Goal: Find contact information: Find contact information

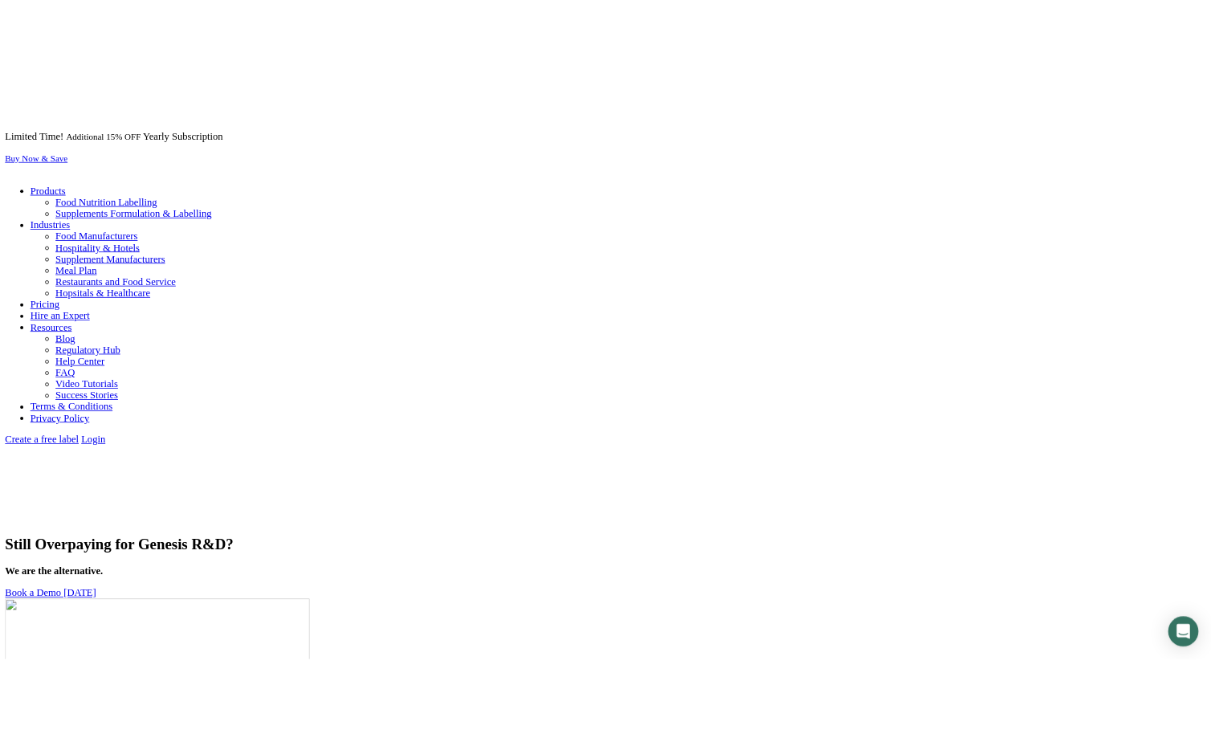
scroll to position [1299, 0]
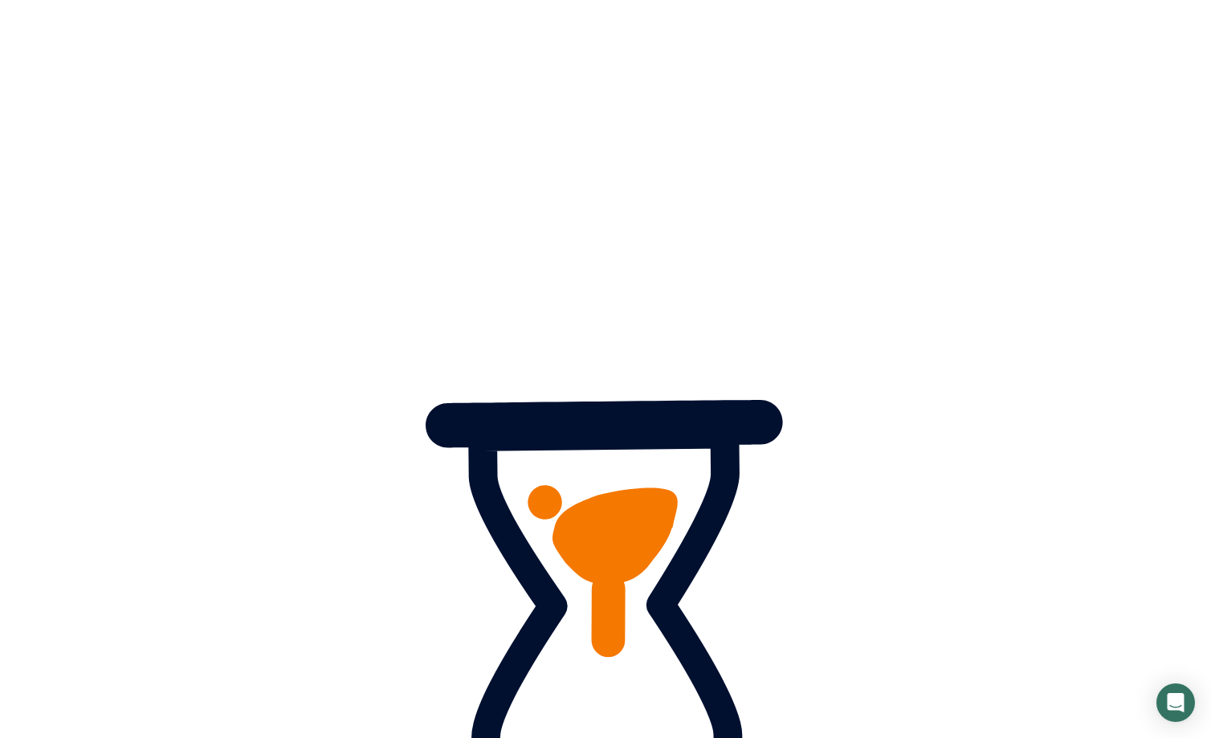
scroll to position [1293, 0]
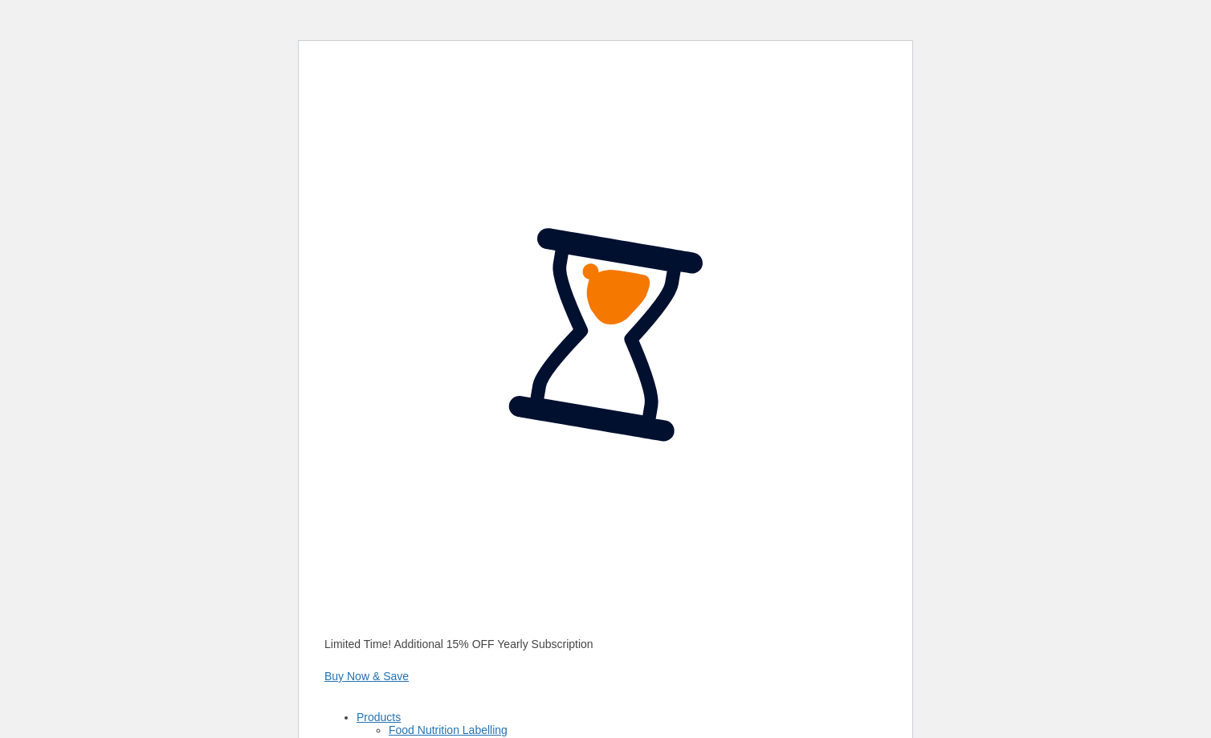
scroll to position [1240, 0]
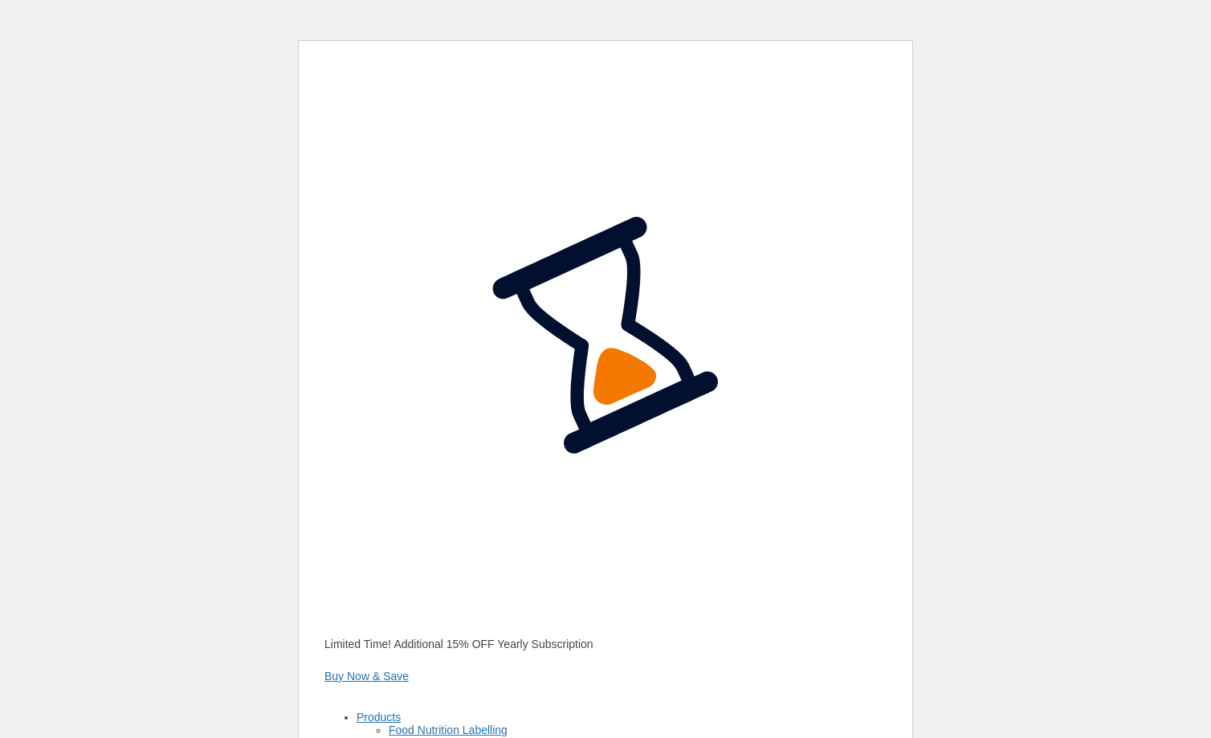
scroll to position [1187, 0]
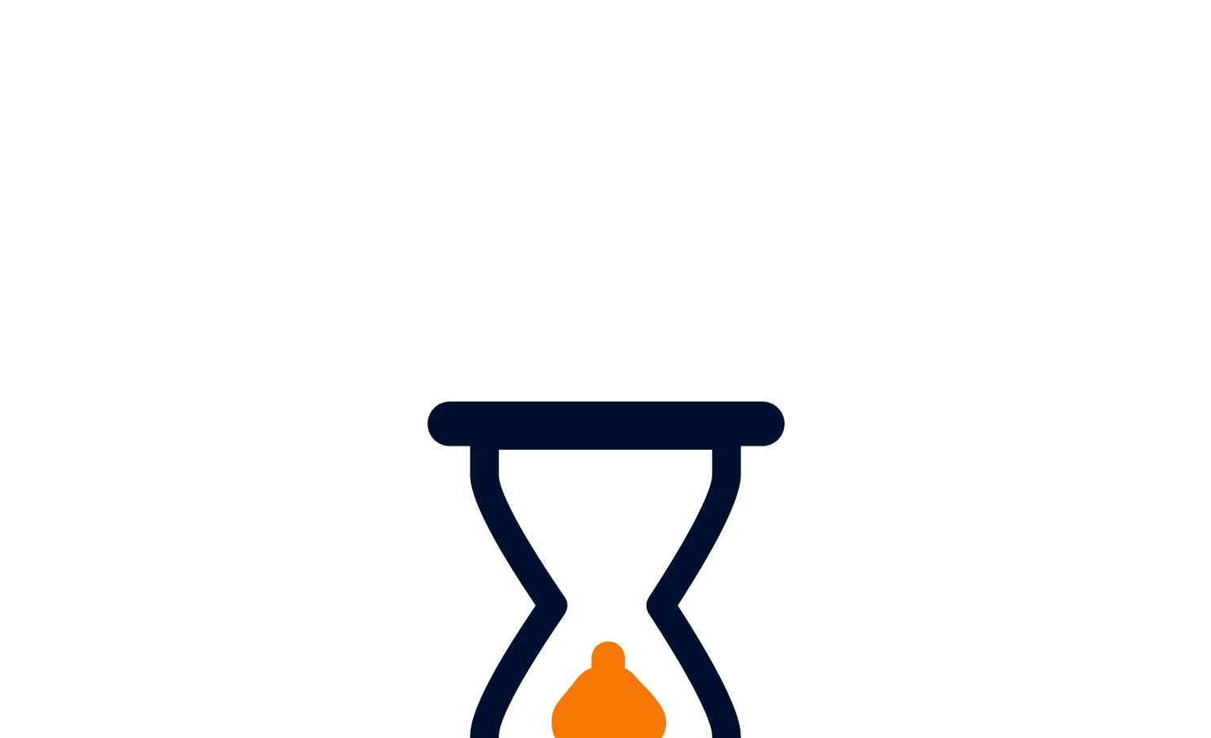
scroll to position [1181, 0]
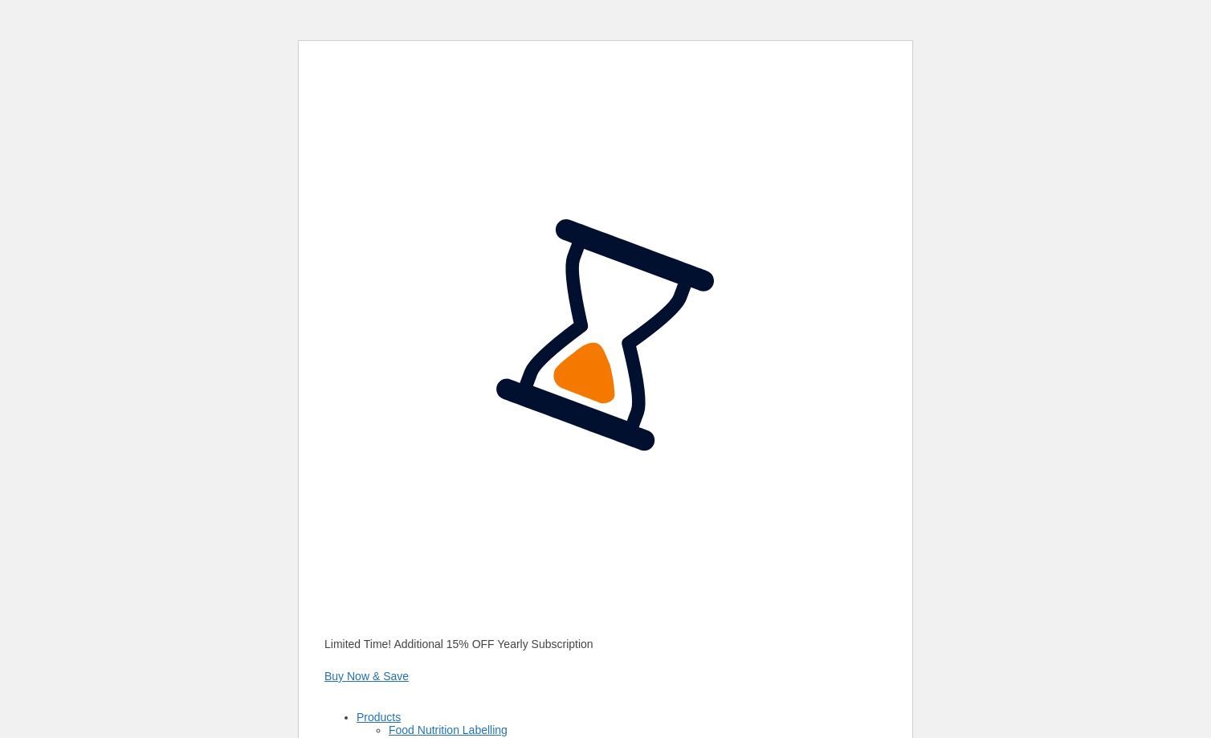
scroll to position [1181, 0]
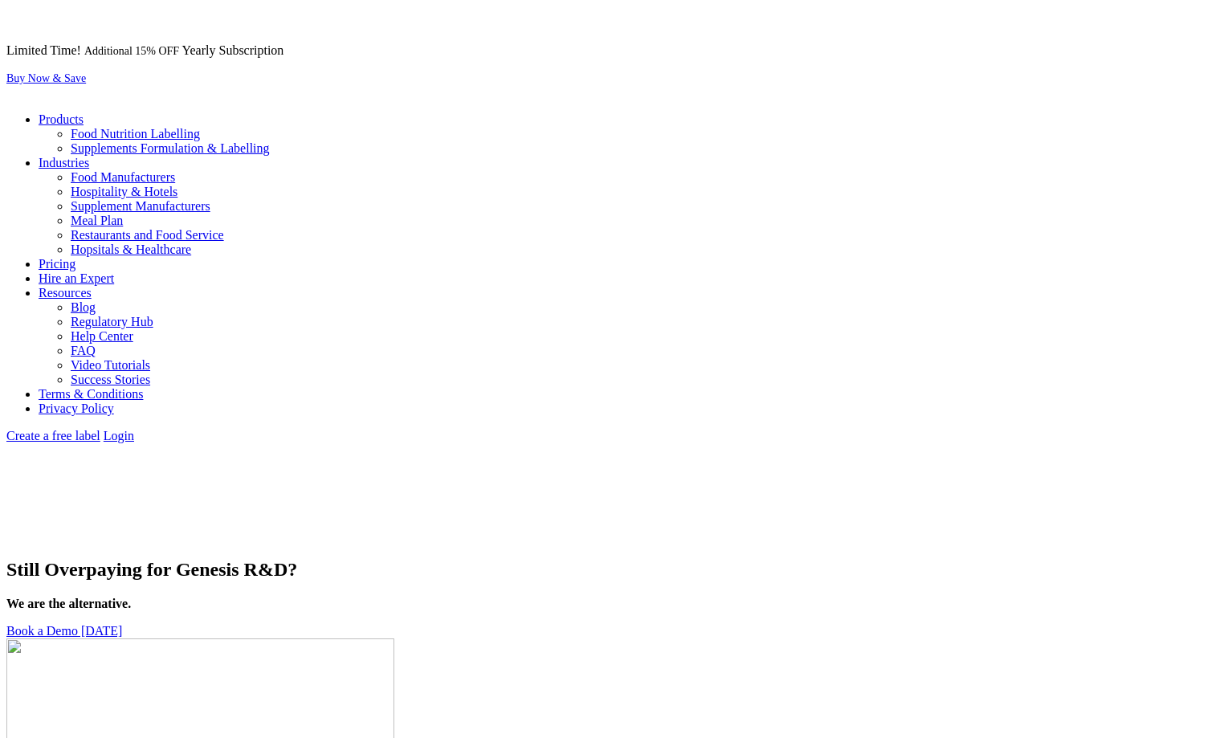
scroll to position [1174, 0]
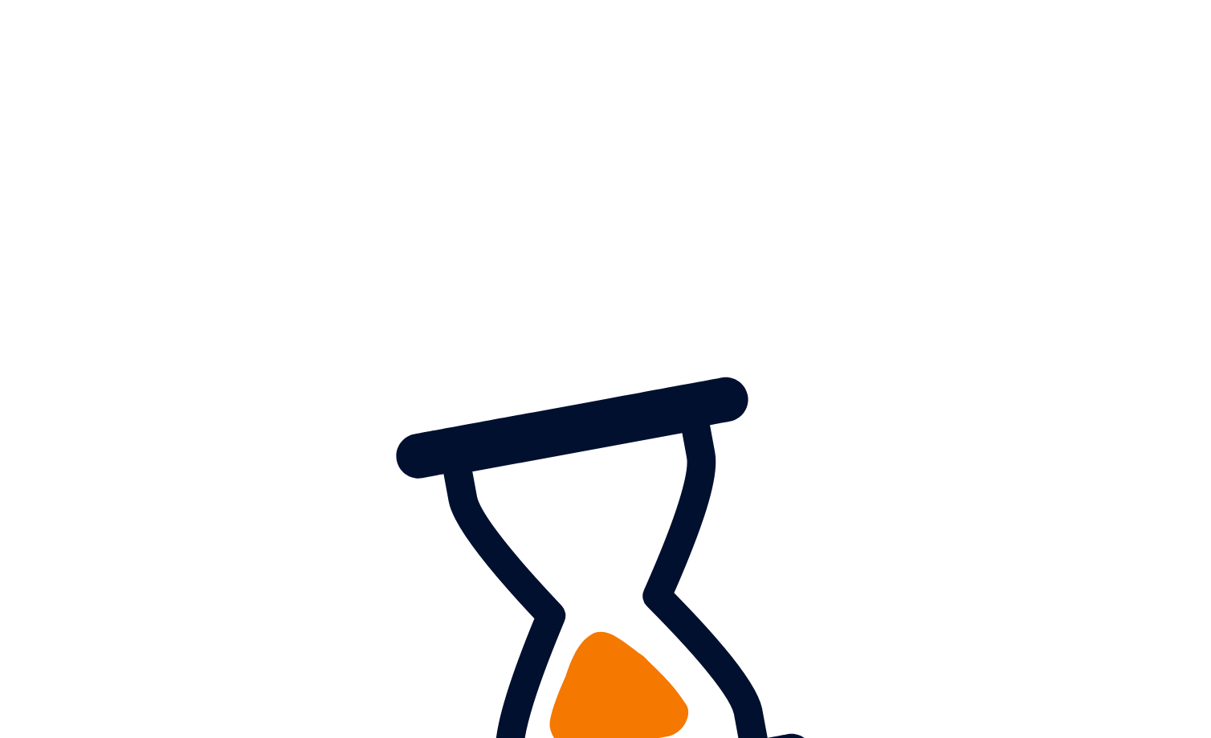
scroll to position [1168, 0]
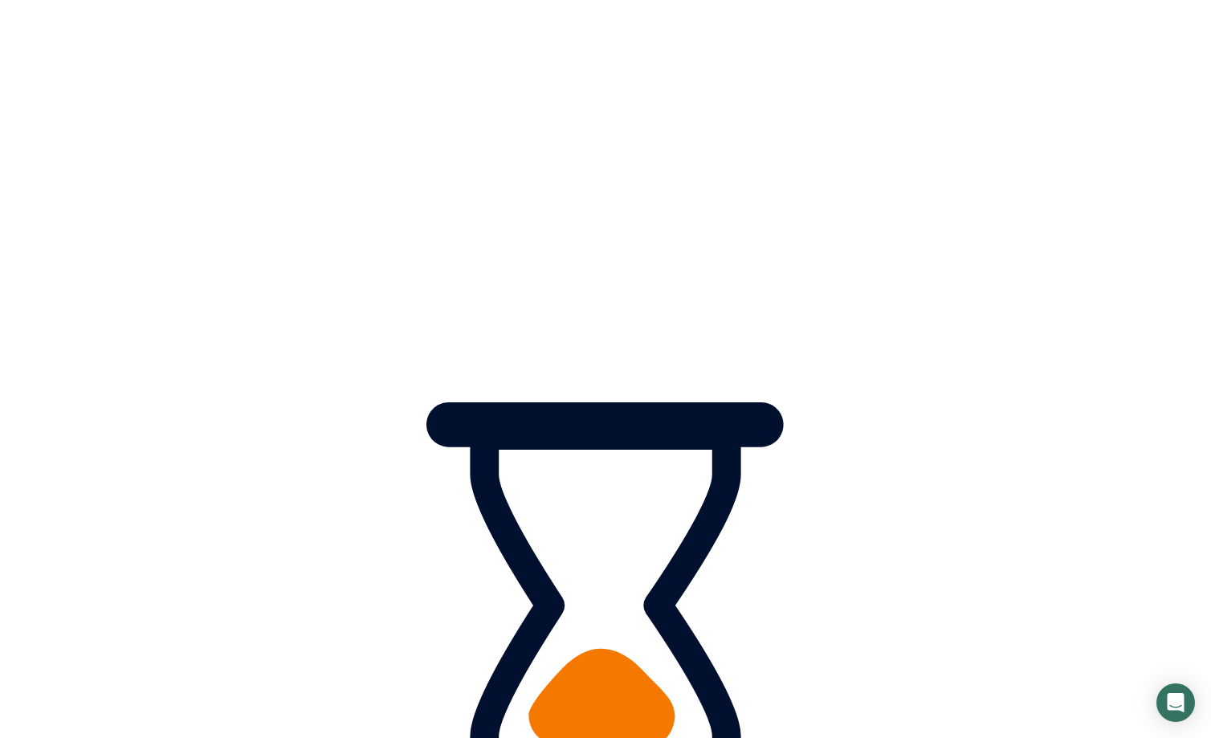
scroll to position [1161, 0]
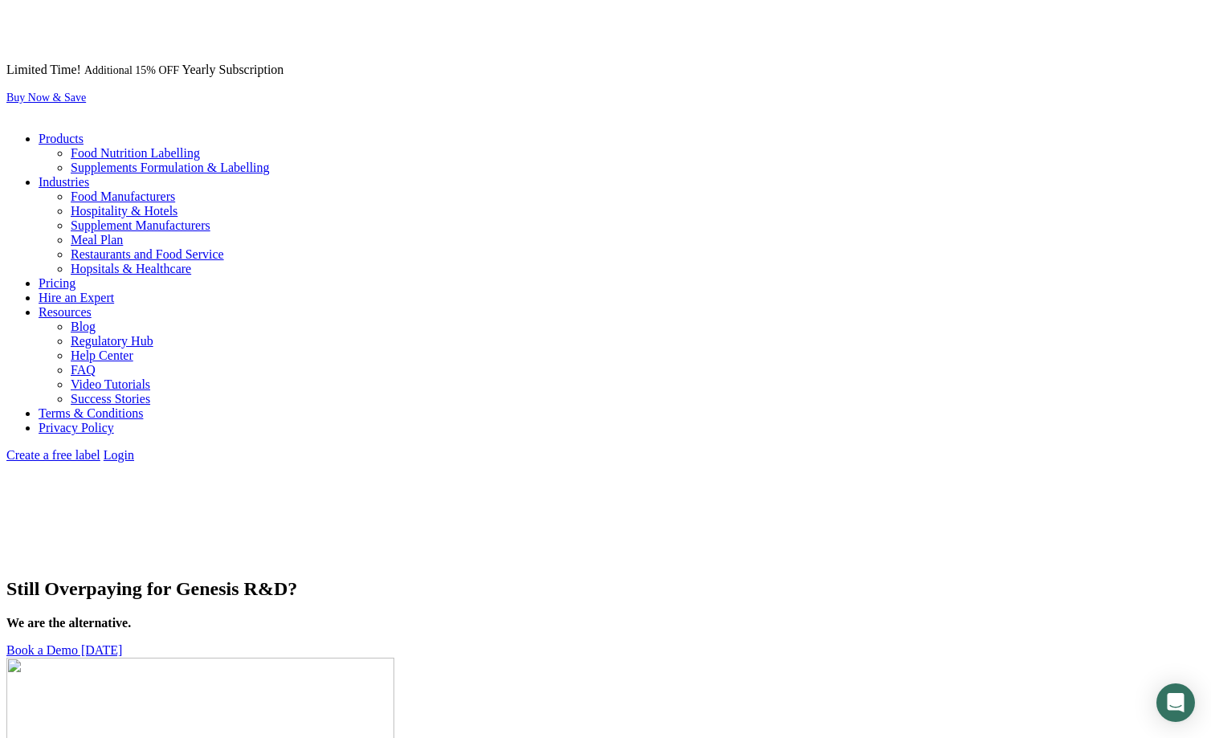
scroll to position [1155, 0]
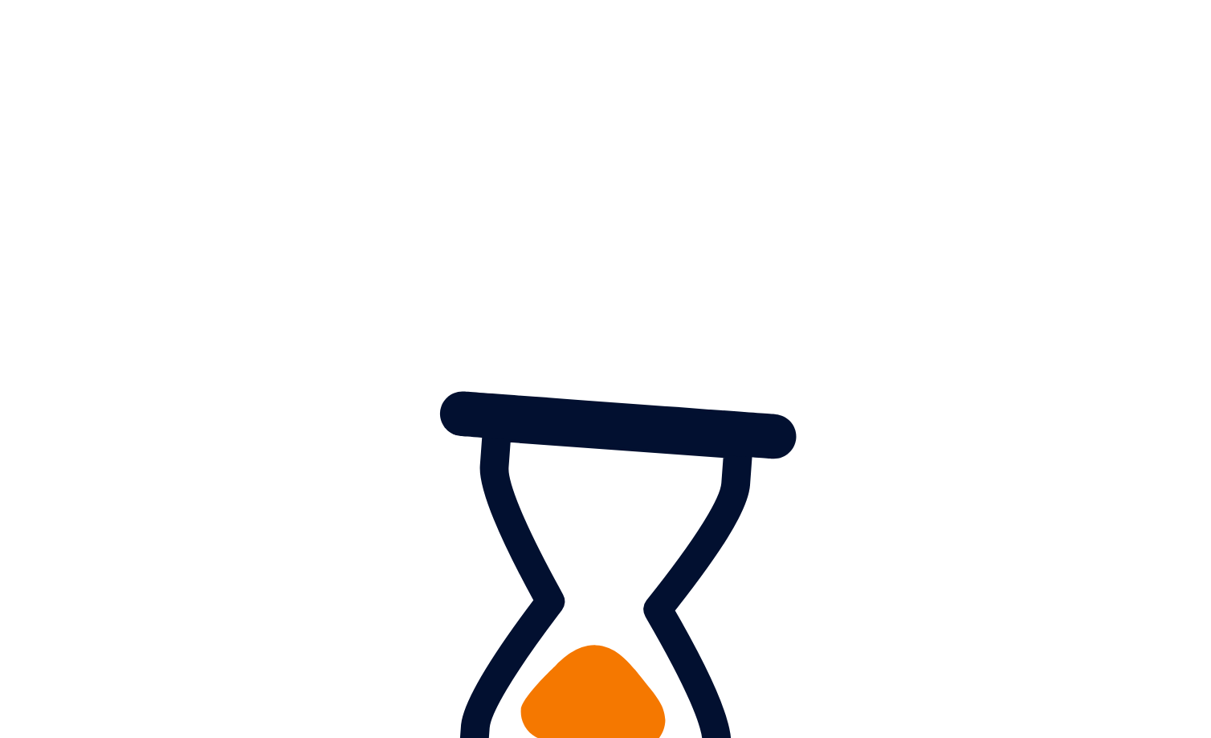
scroll to position [1476, 0]
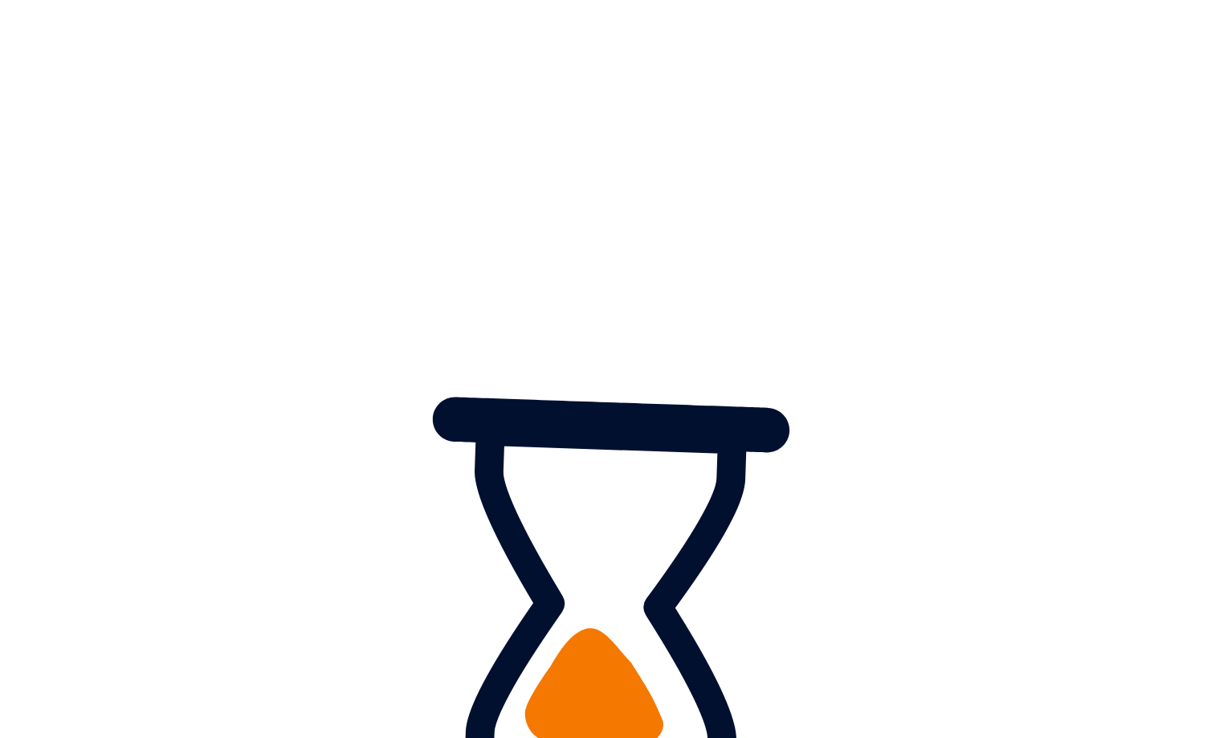
scroll to position [1470, 0]
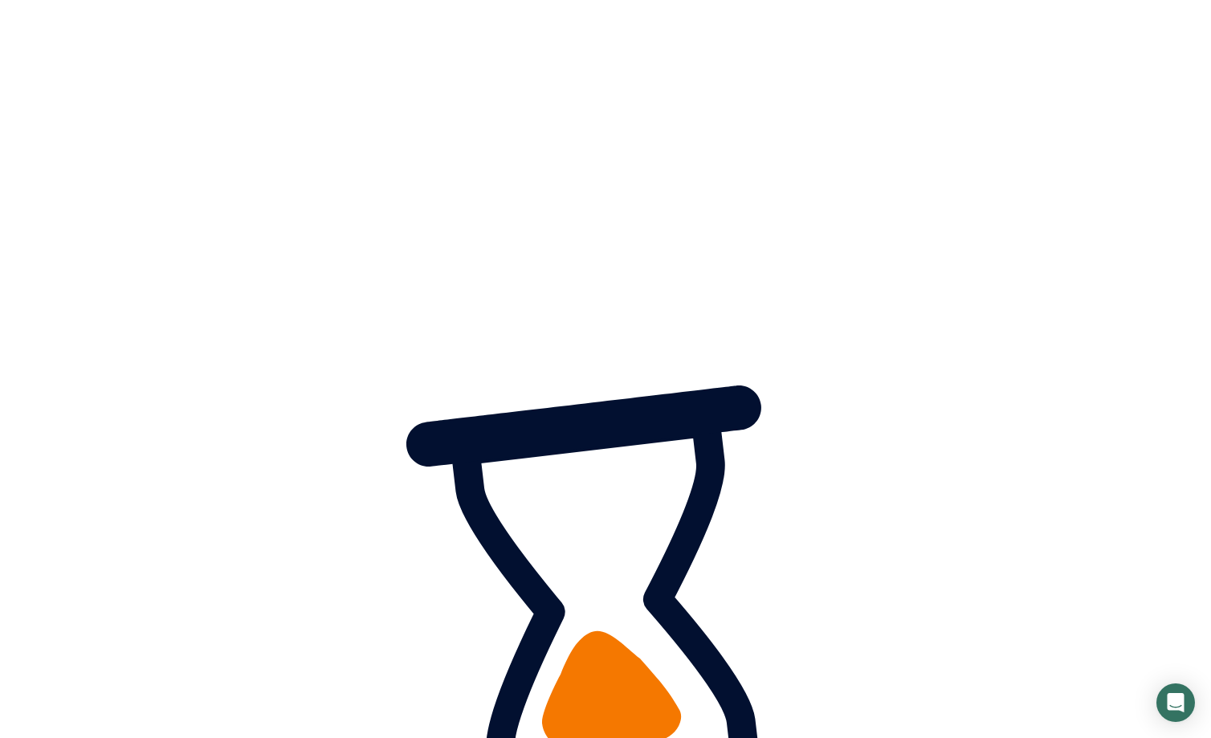
scroll to position [1470, 0]
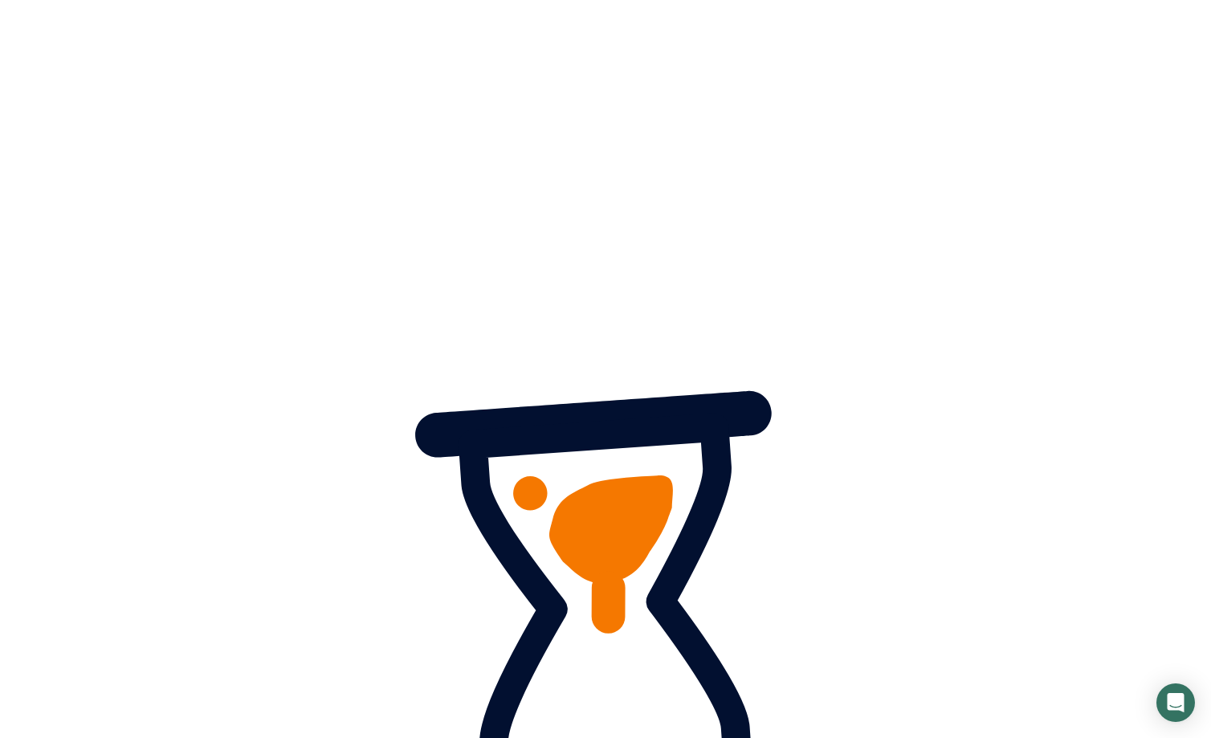
scroll to position [1463, 0]
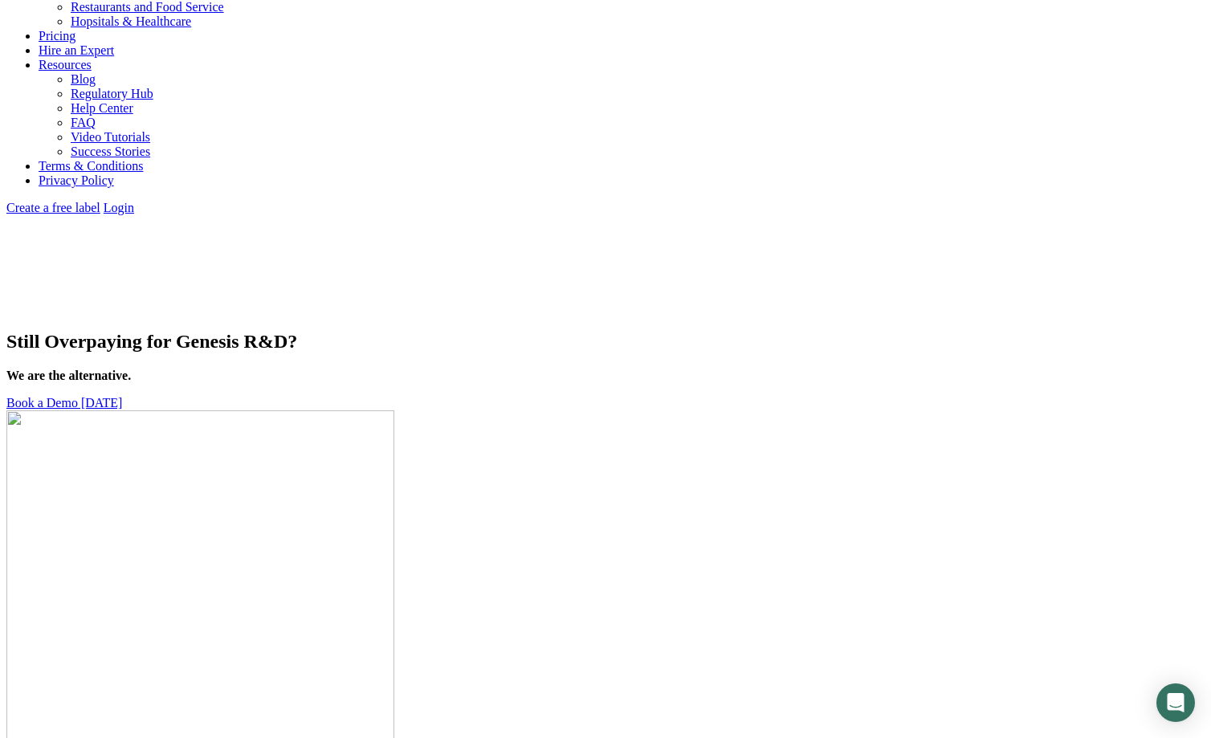
scroll to position [1402, 0]
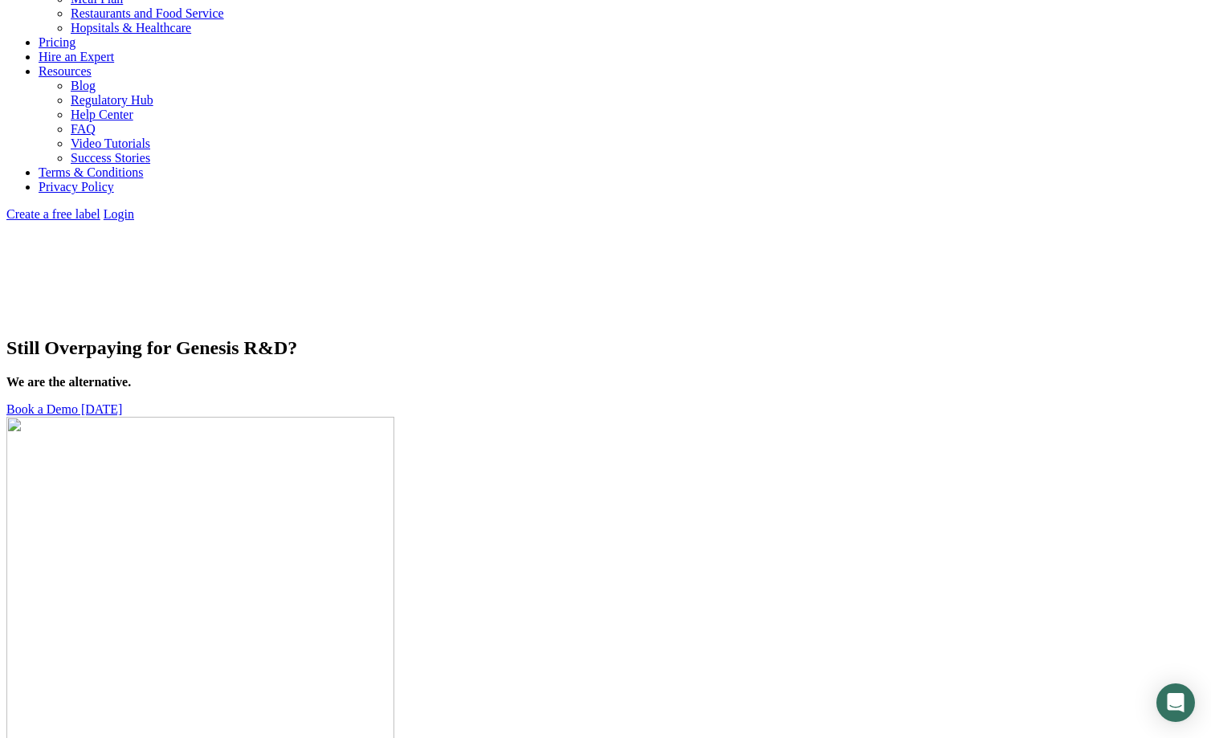
scroll to position [1396, 0]
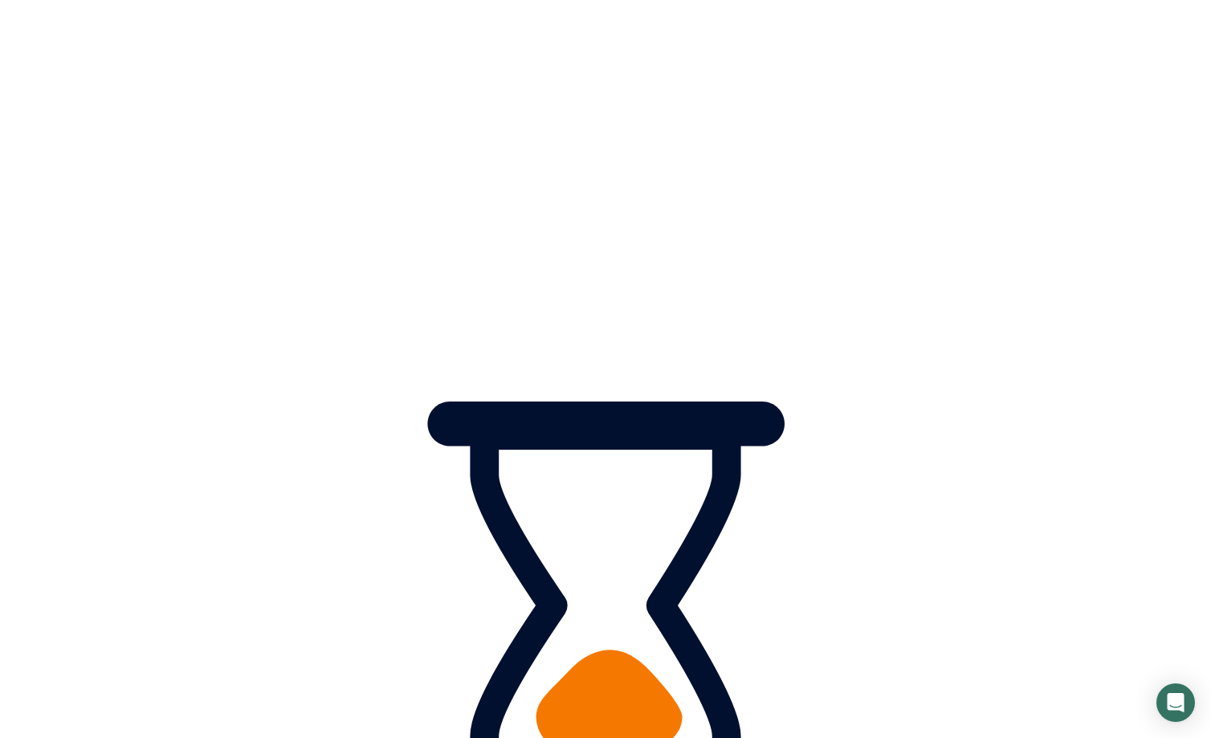
scroll to position [1389, 0]
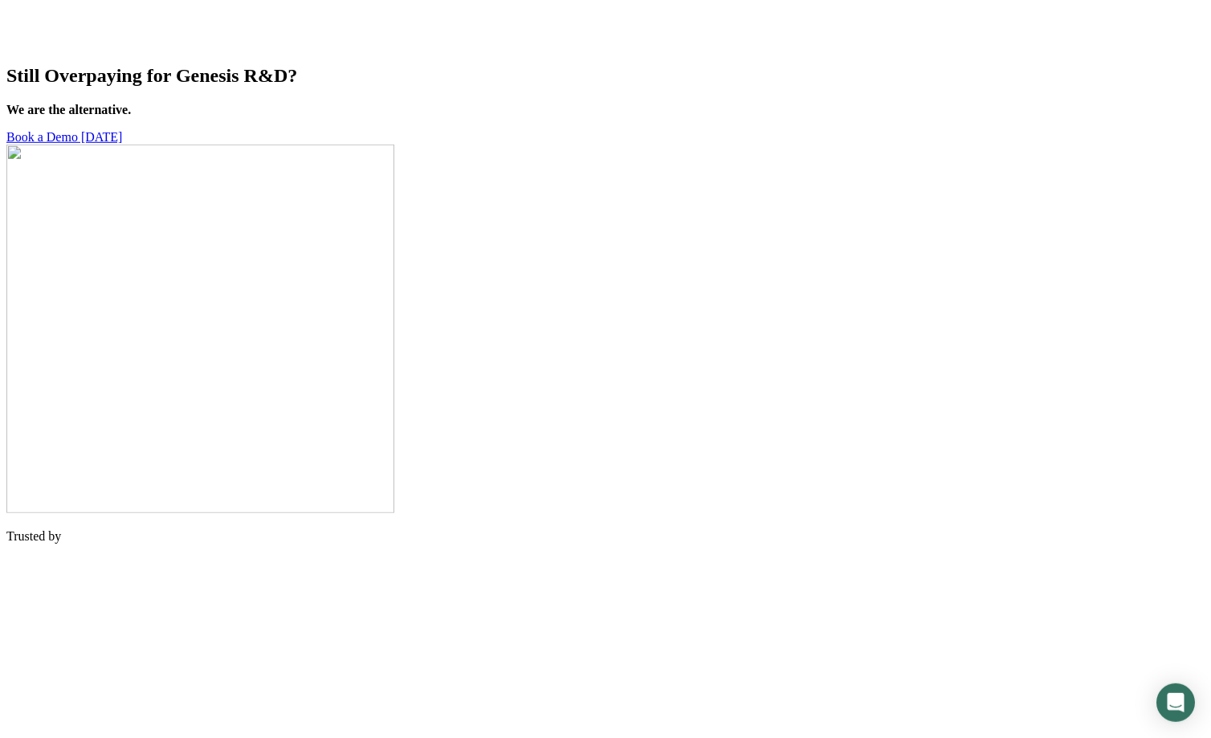
scroll to position [1475, 0]
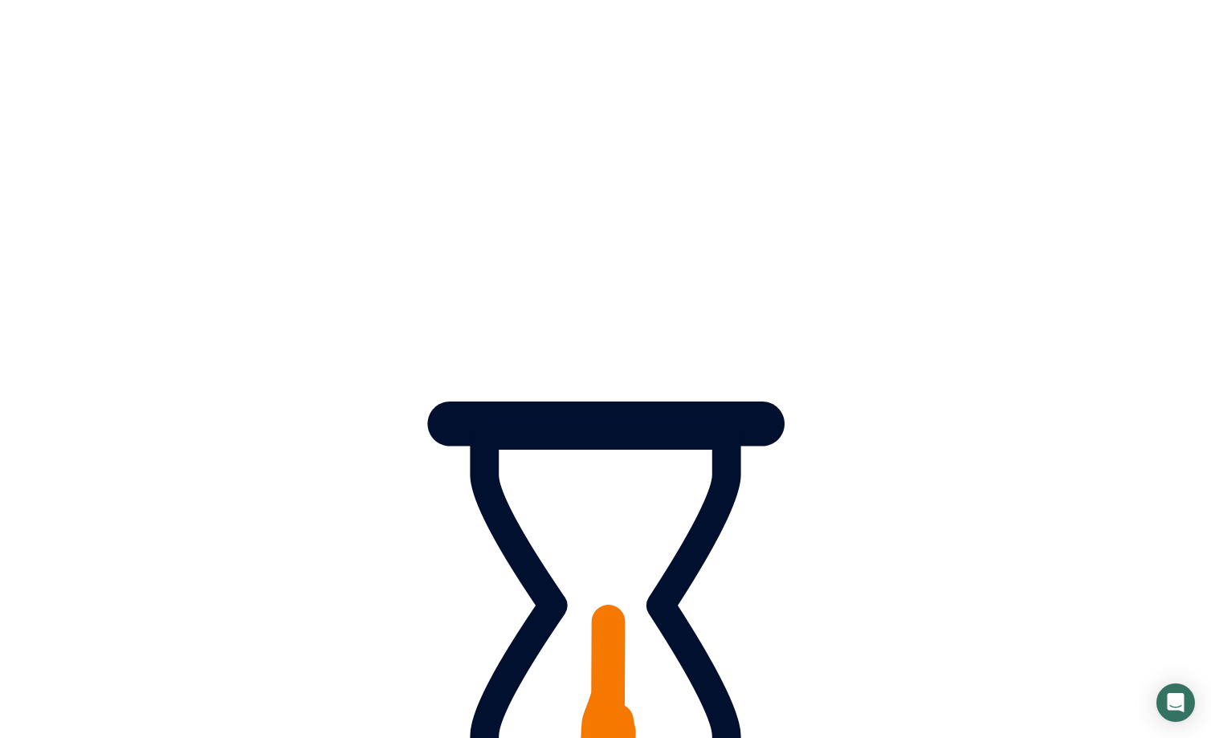
scroll to position [1468, 0]
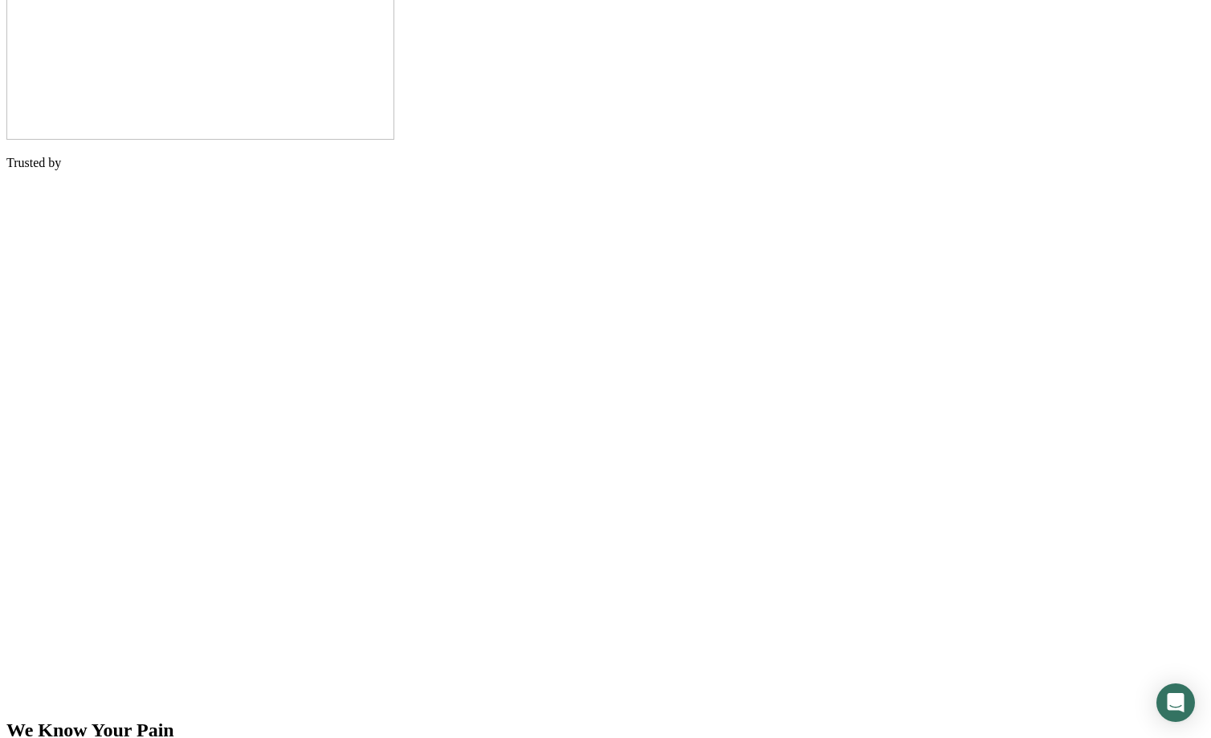
scroll to position [1632, 0]
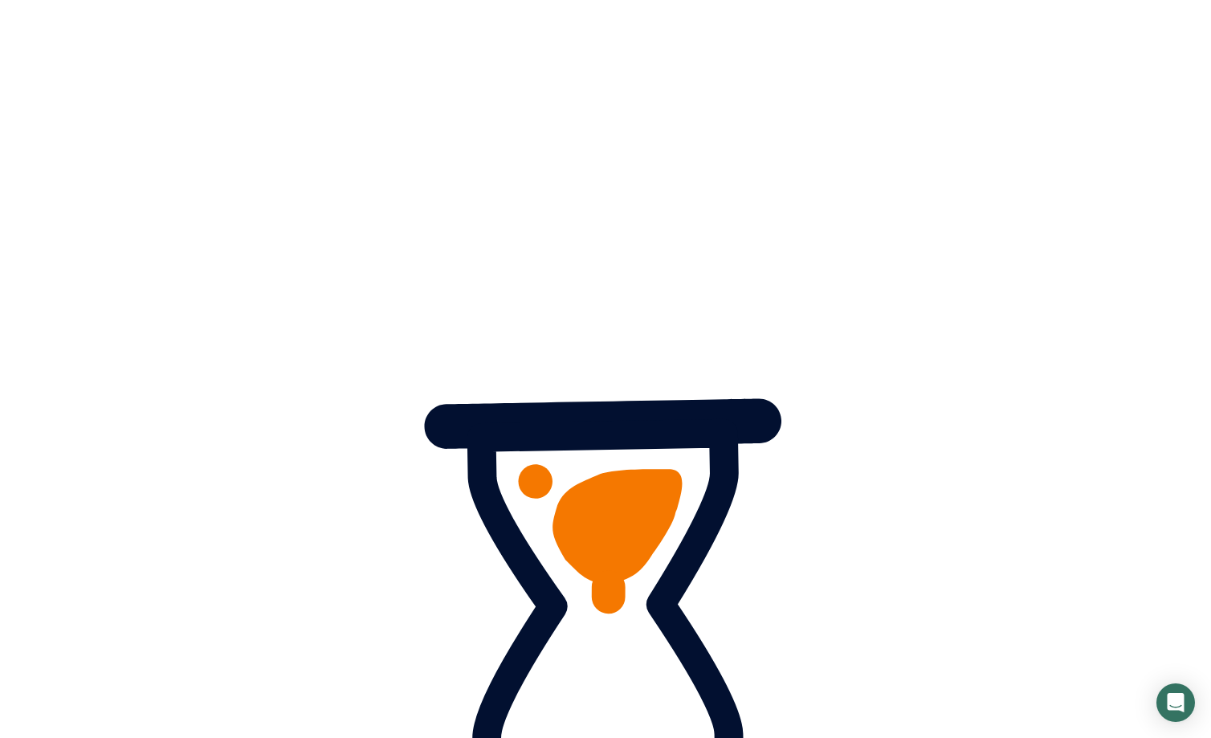
scroll to position [1380, 0]
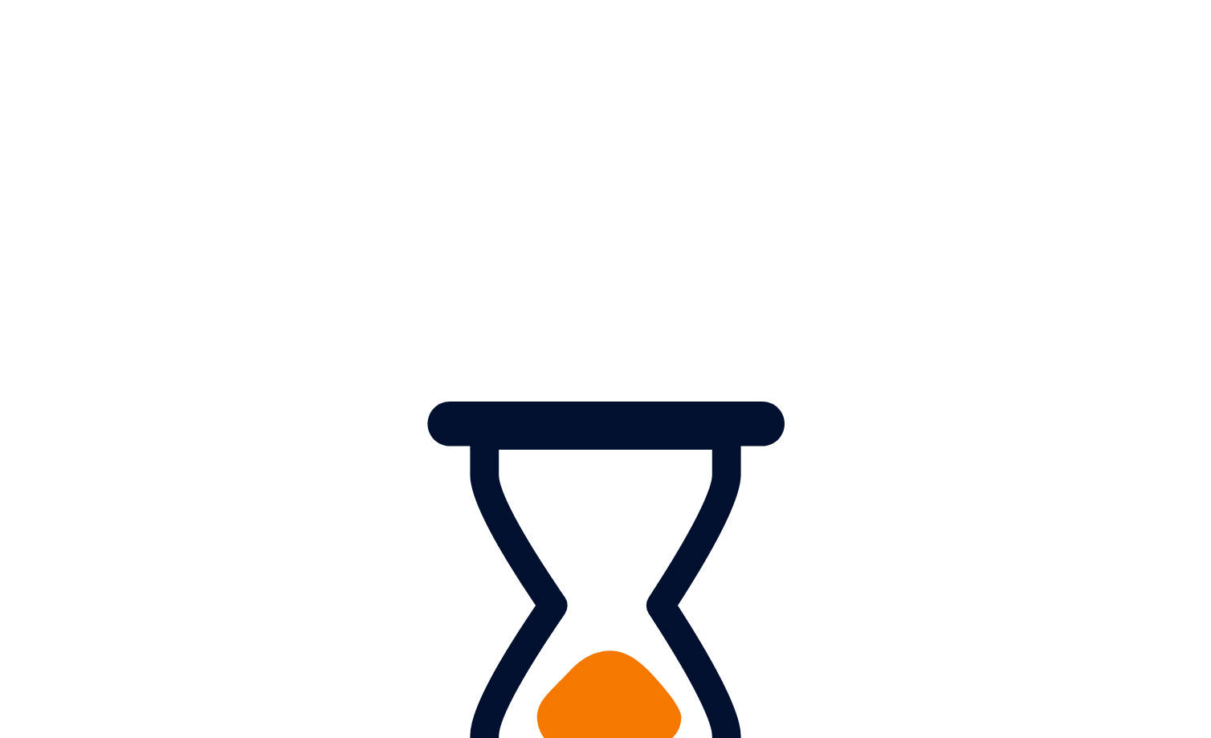
scroll to position [1263, 0]
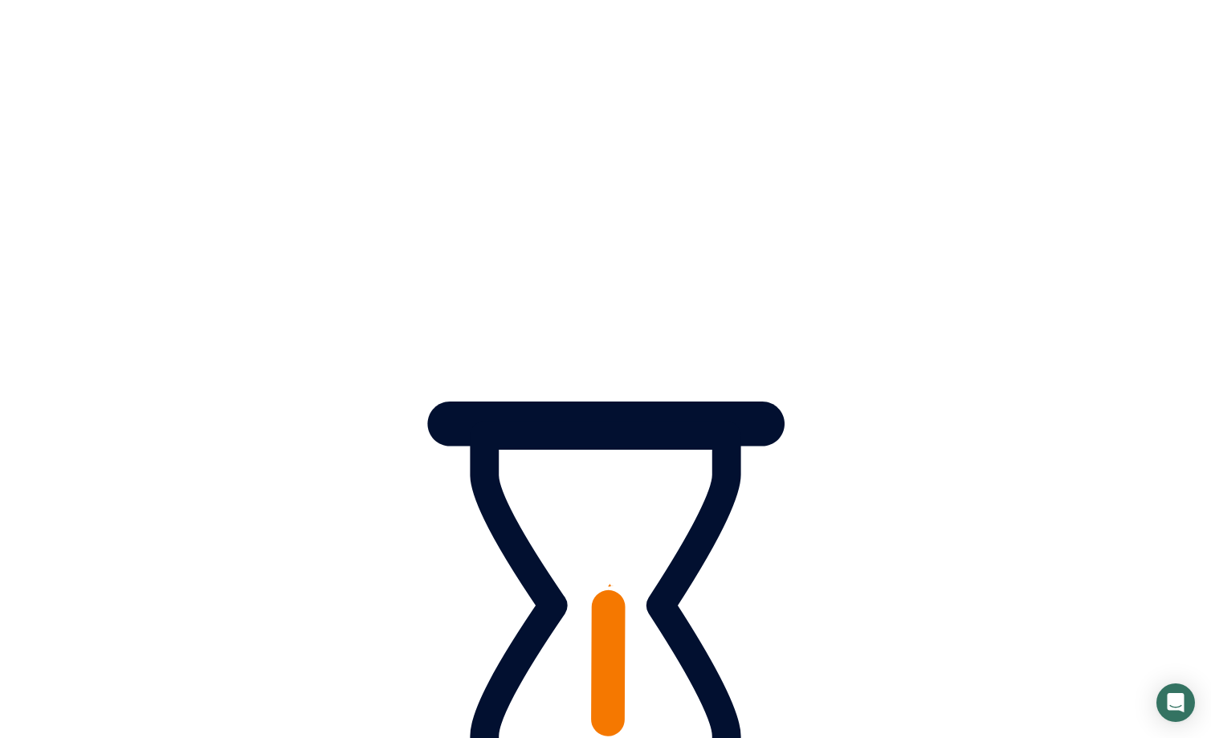
scroll to position [1258, 0]
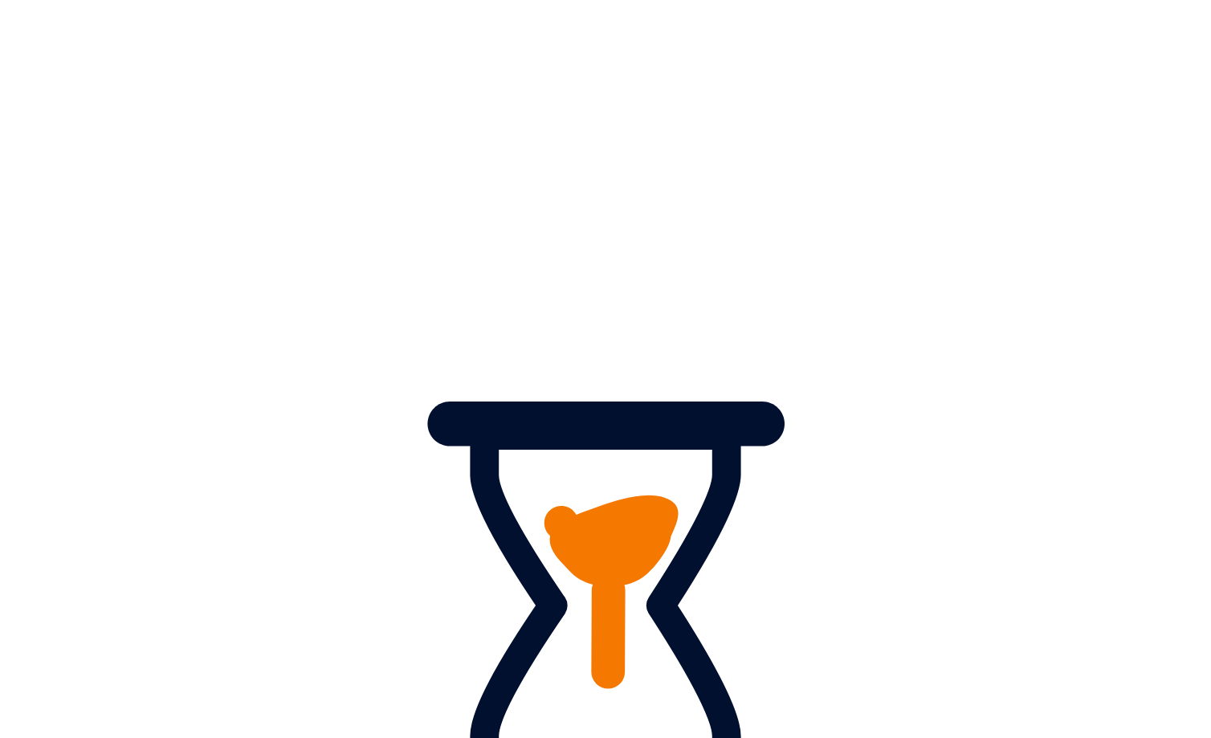
scroll to position [1251, 0]
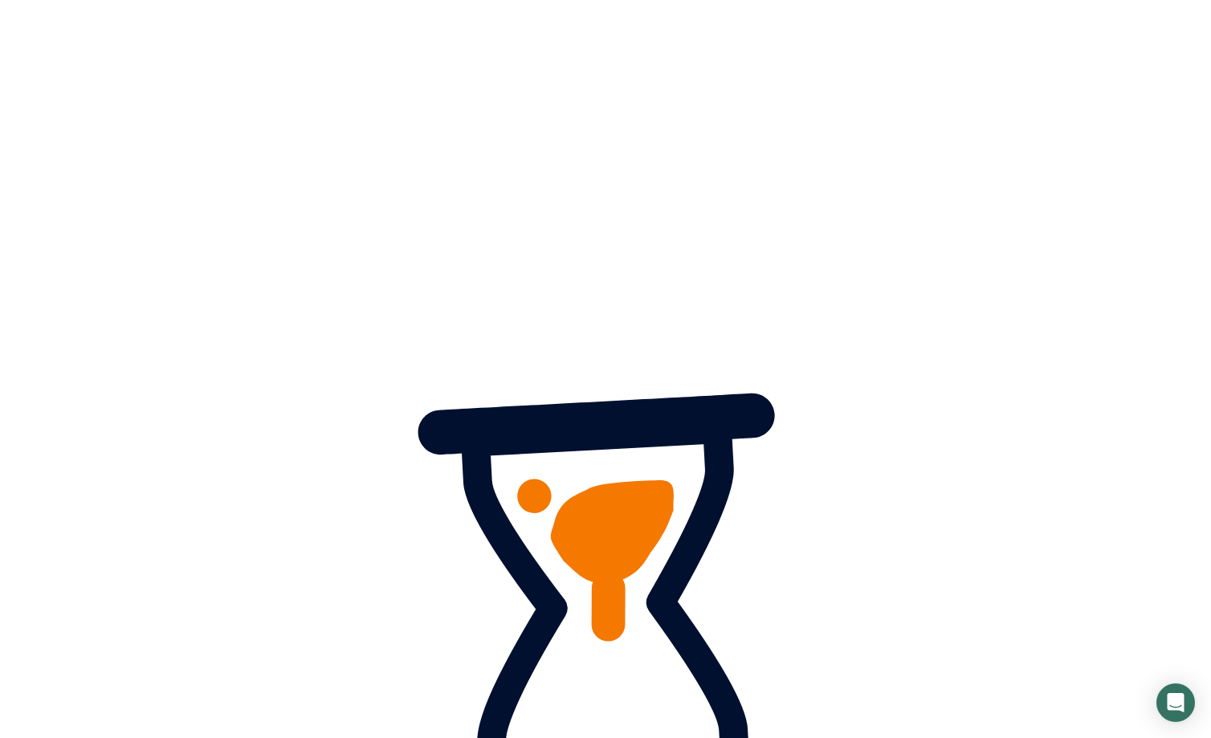
scroll to position [1245, 0]
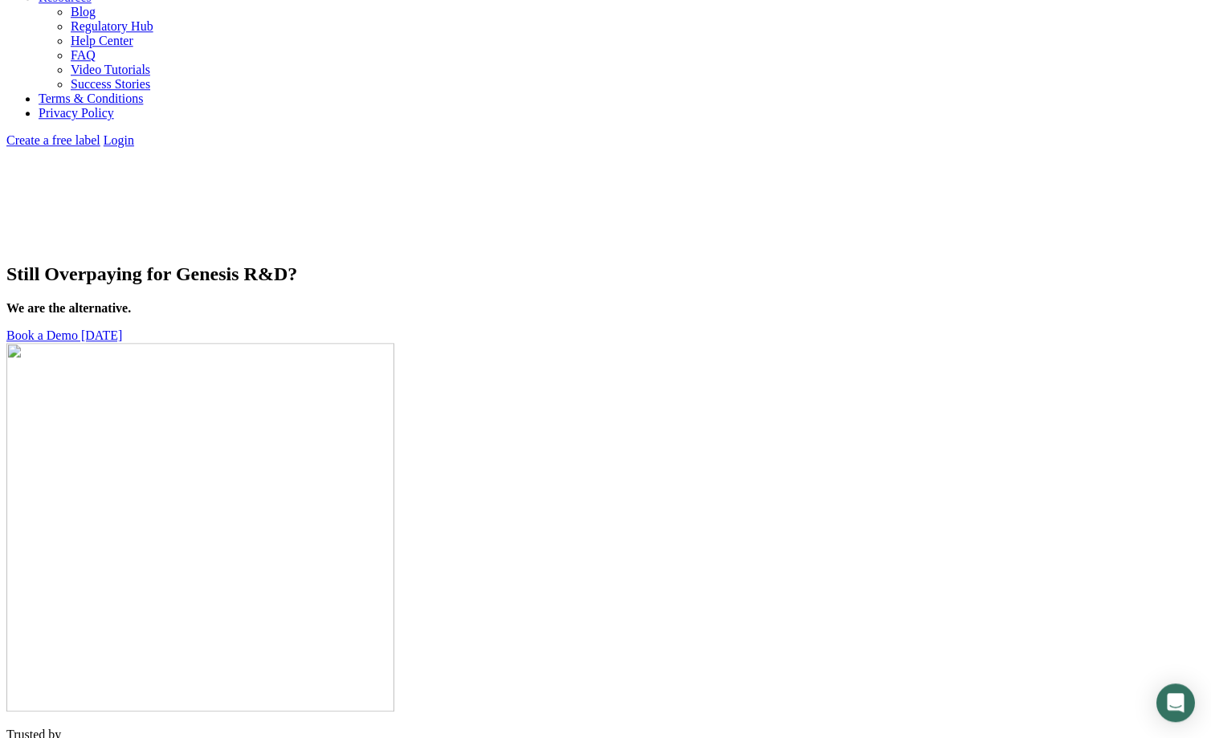
scroll to position [1566, 0]
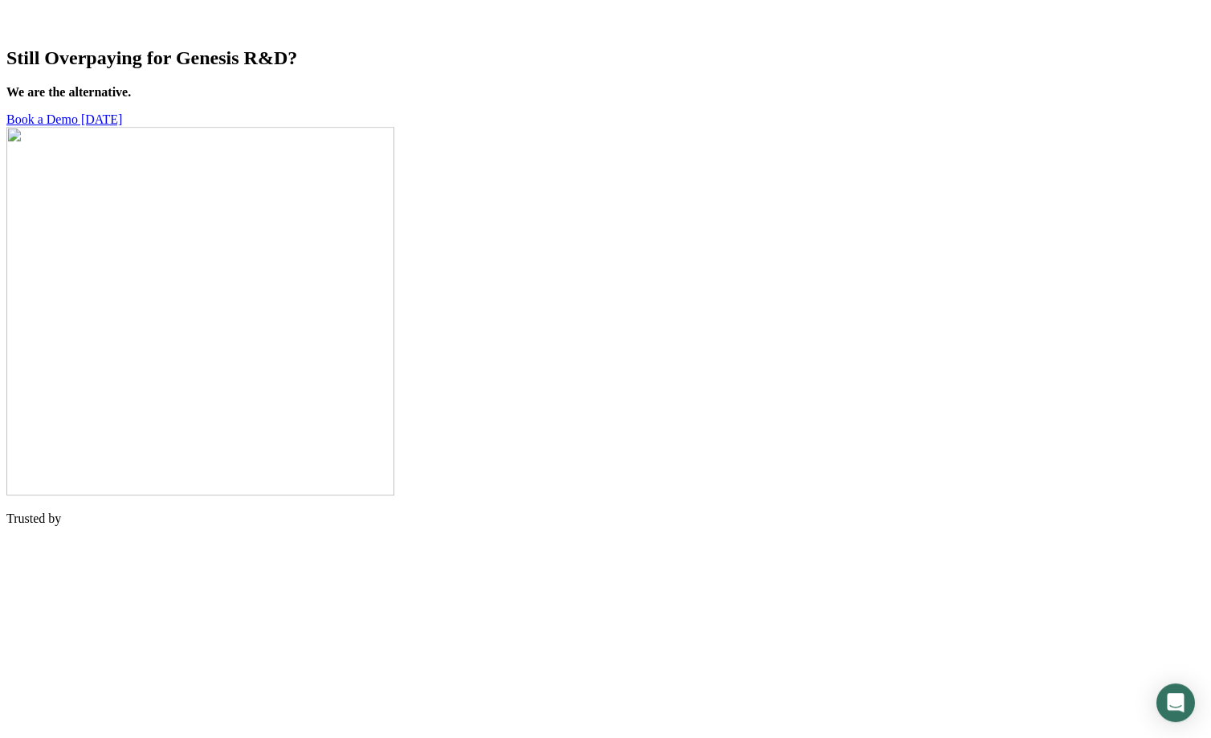
scroll to position [1805, 0]
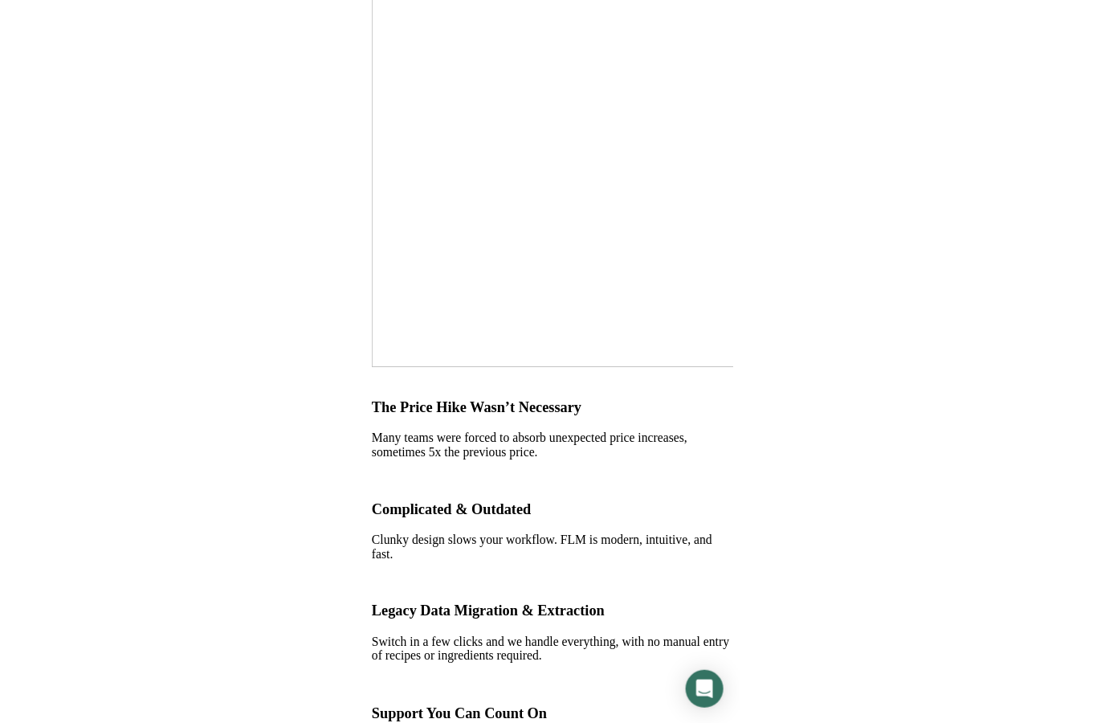
scroll to position [1906, 0]
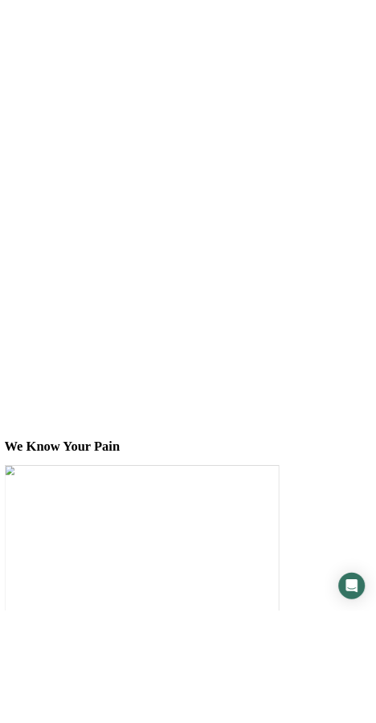
scroll to position [2085, 0]
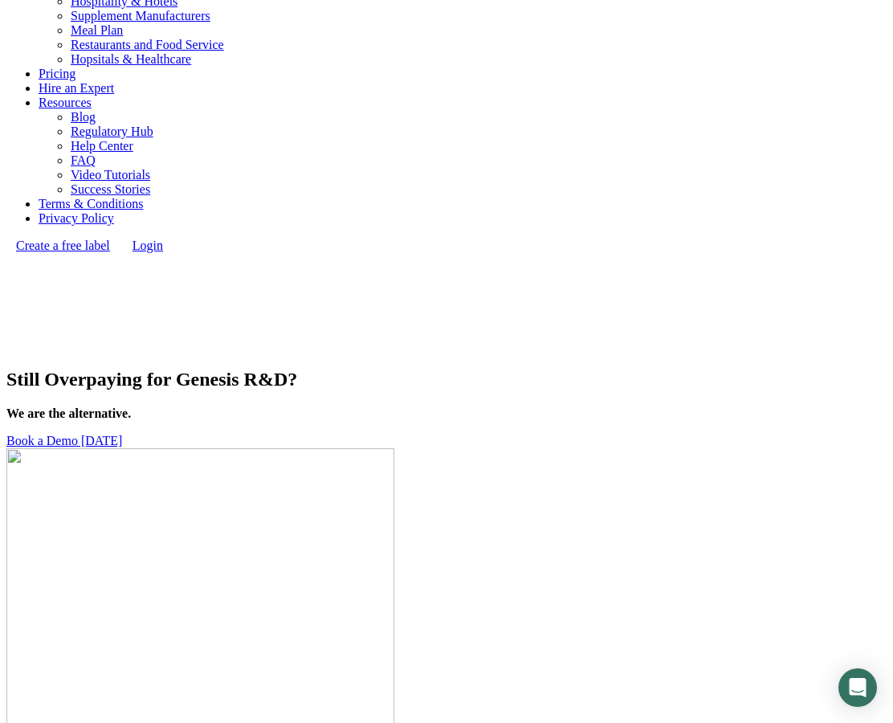
scroll to position [1456, 0]
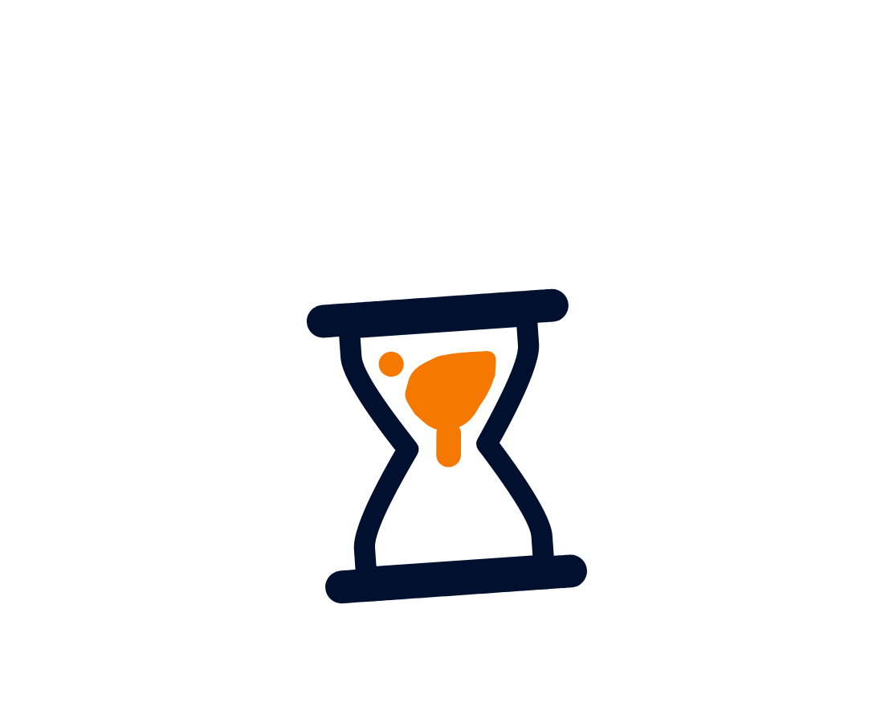
scroll to position [1450, 0]
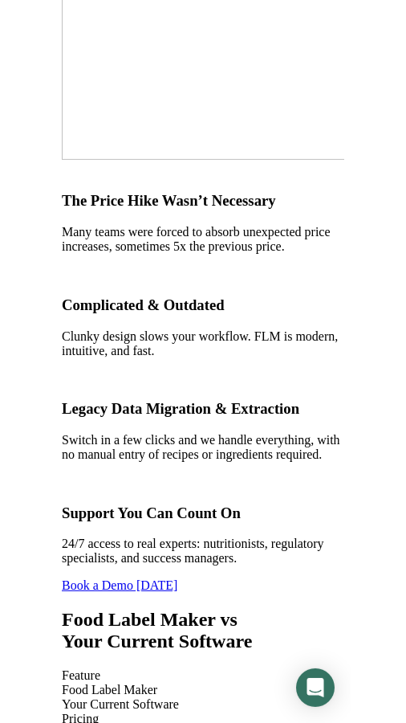
scroll to position [2171, 0]
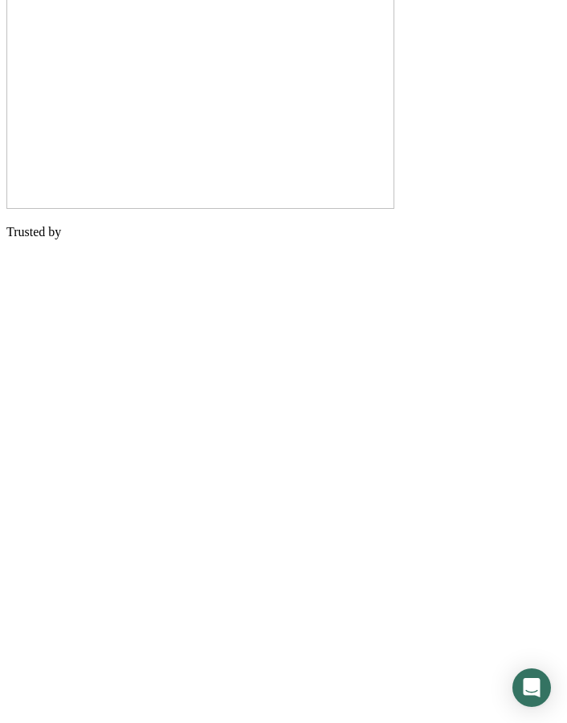
scroll to position [1820, 0]
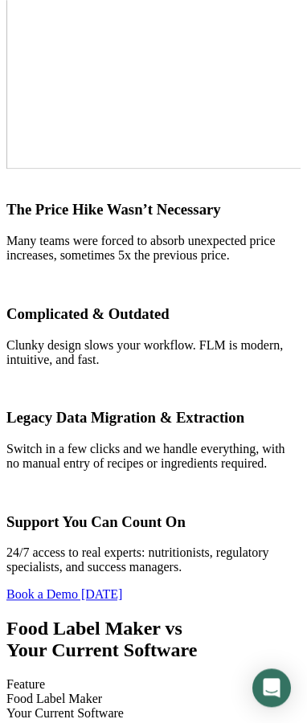
scroll to position [2144, 0]
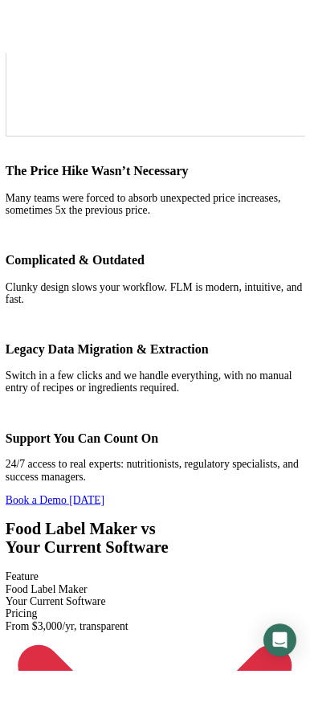
scroll to position [2140, 0]
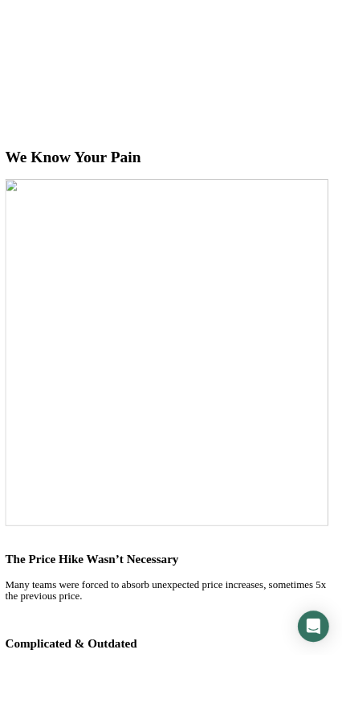
scroll to position [1932, 0]
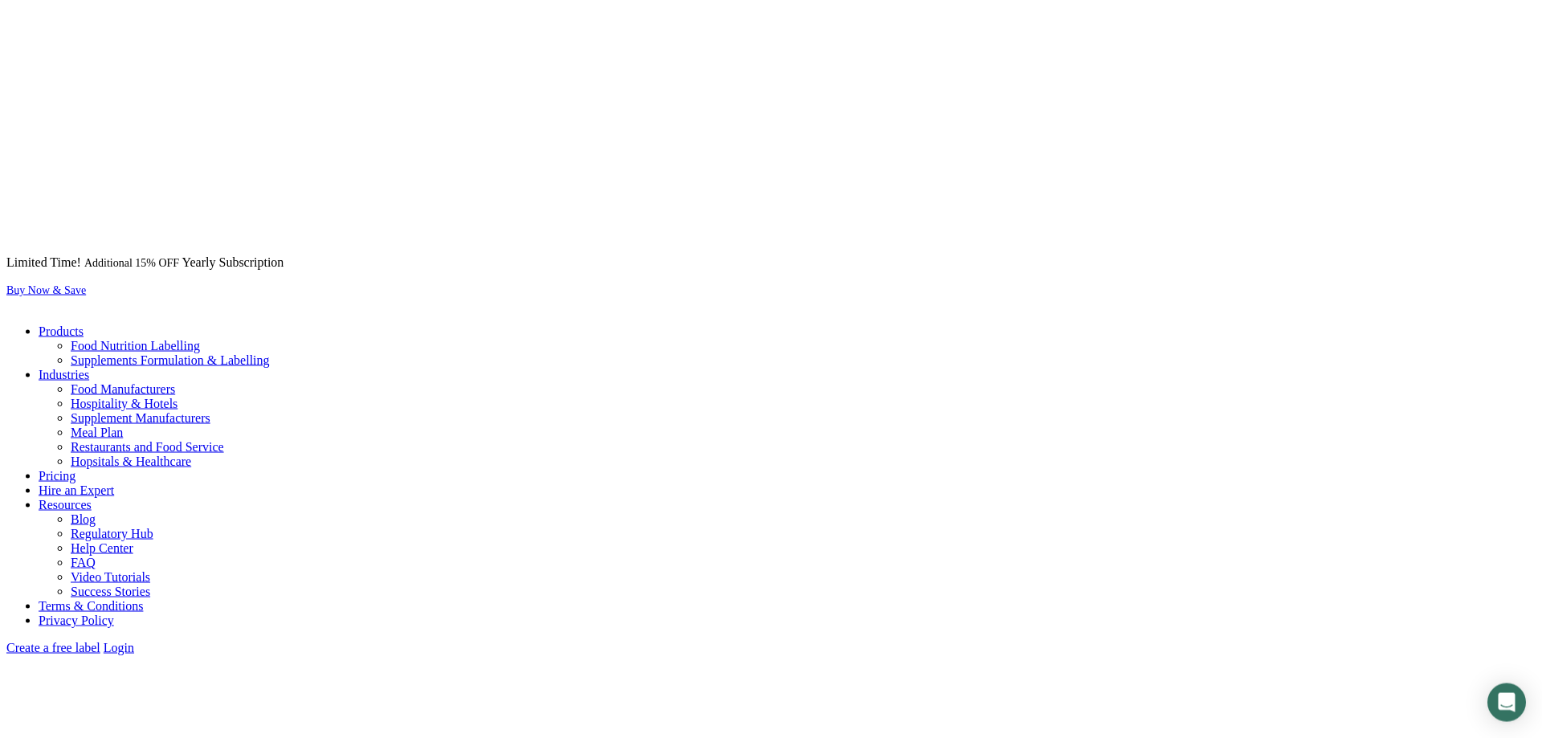
scroll to position [1523, 0]
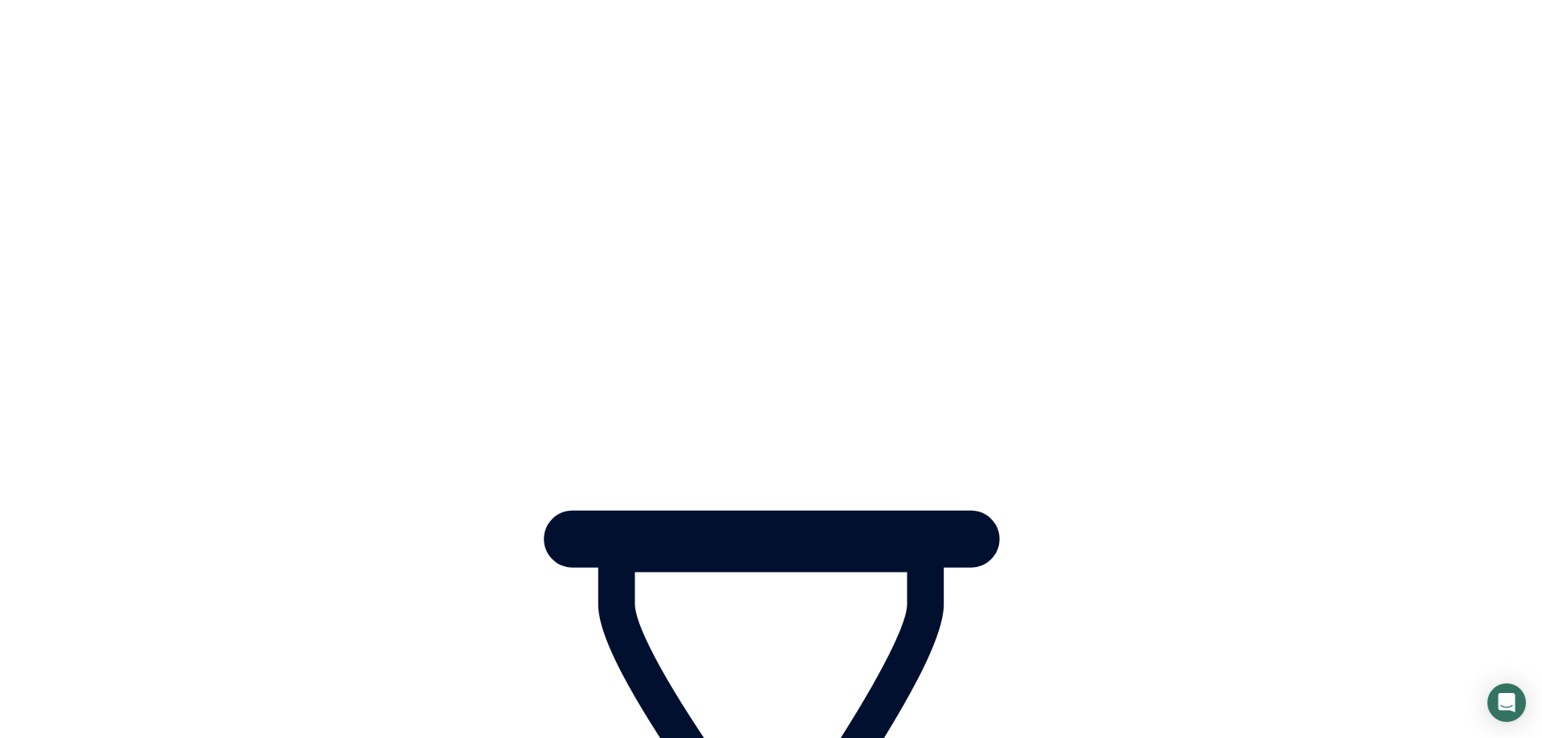
scroll to position [1517, 0]
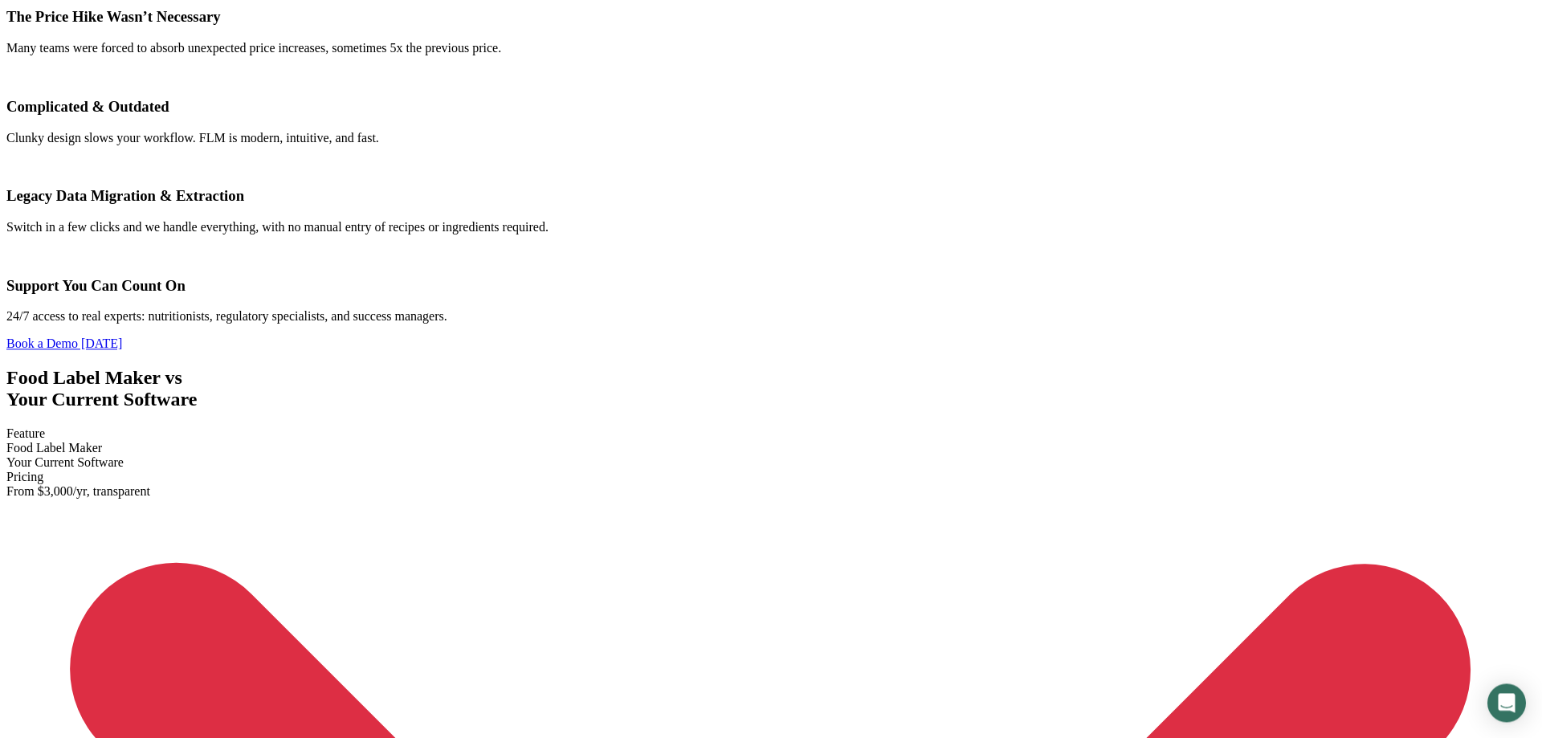
scroll to position [3313, 0]
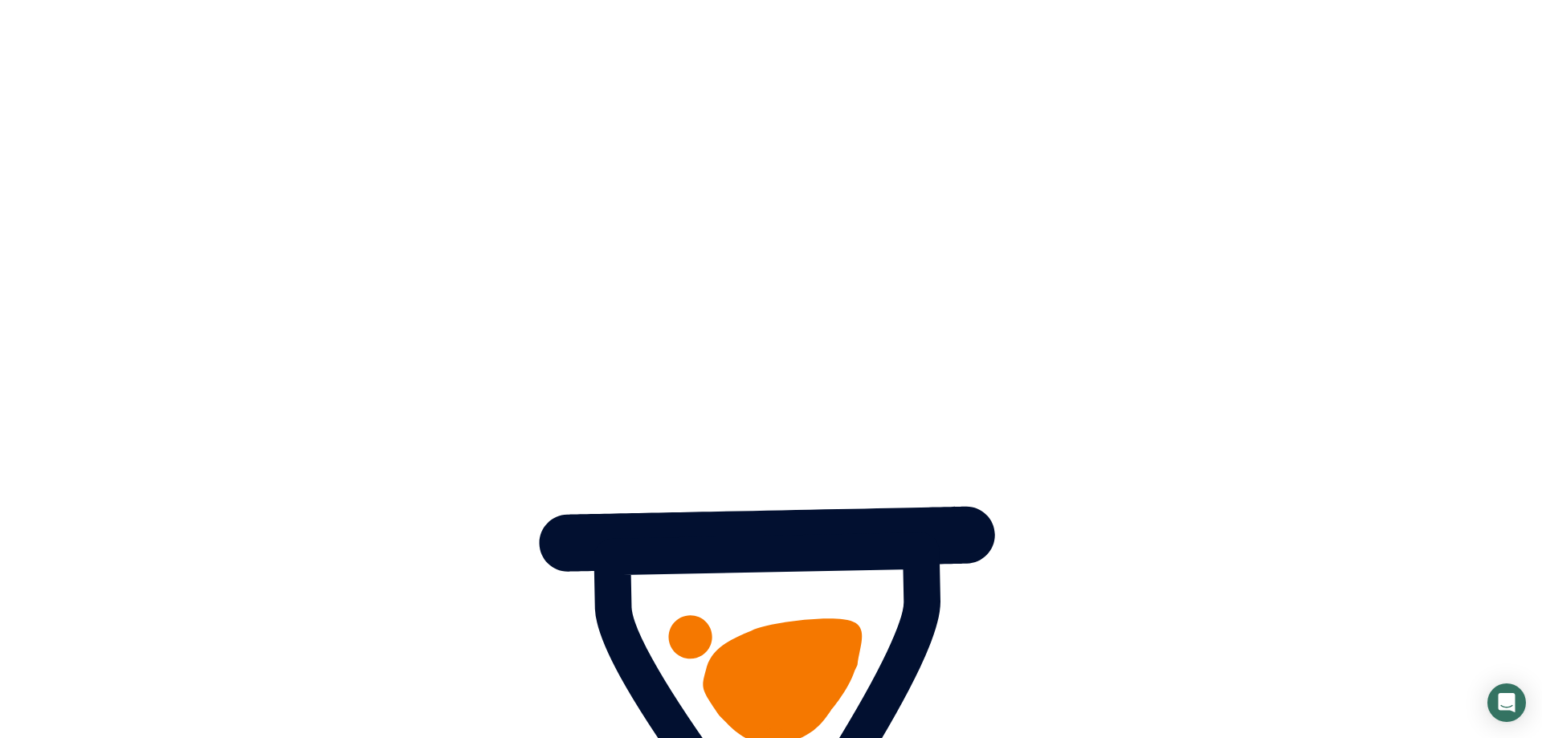
scroll to position [3804, 0]
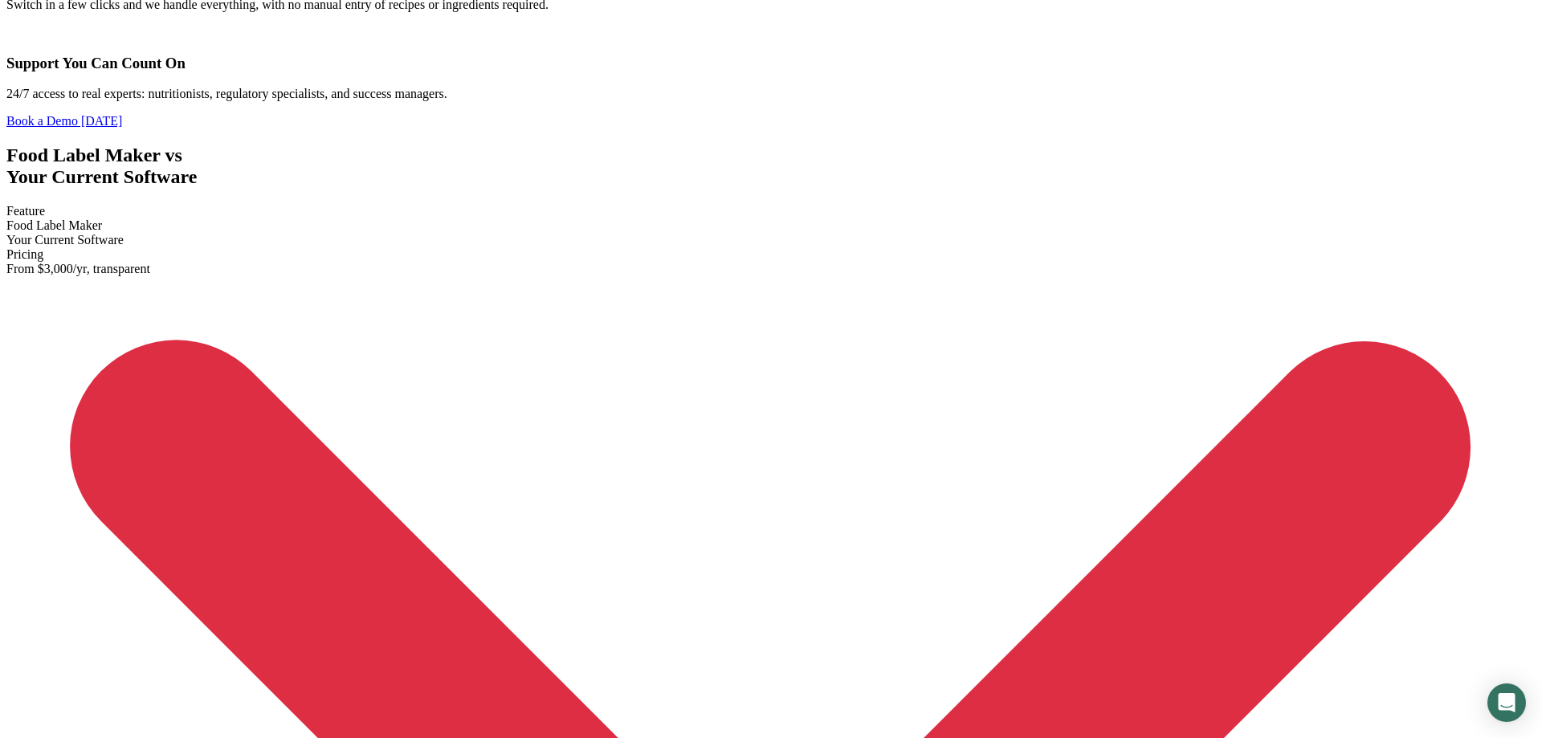
drag, startPoint x: 667, startPoint y: 275, endPoint x: 931, endPoint y: 324, distance: 267.9
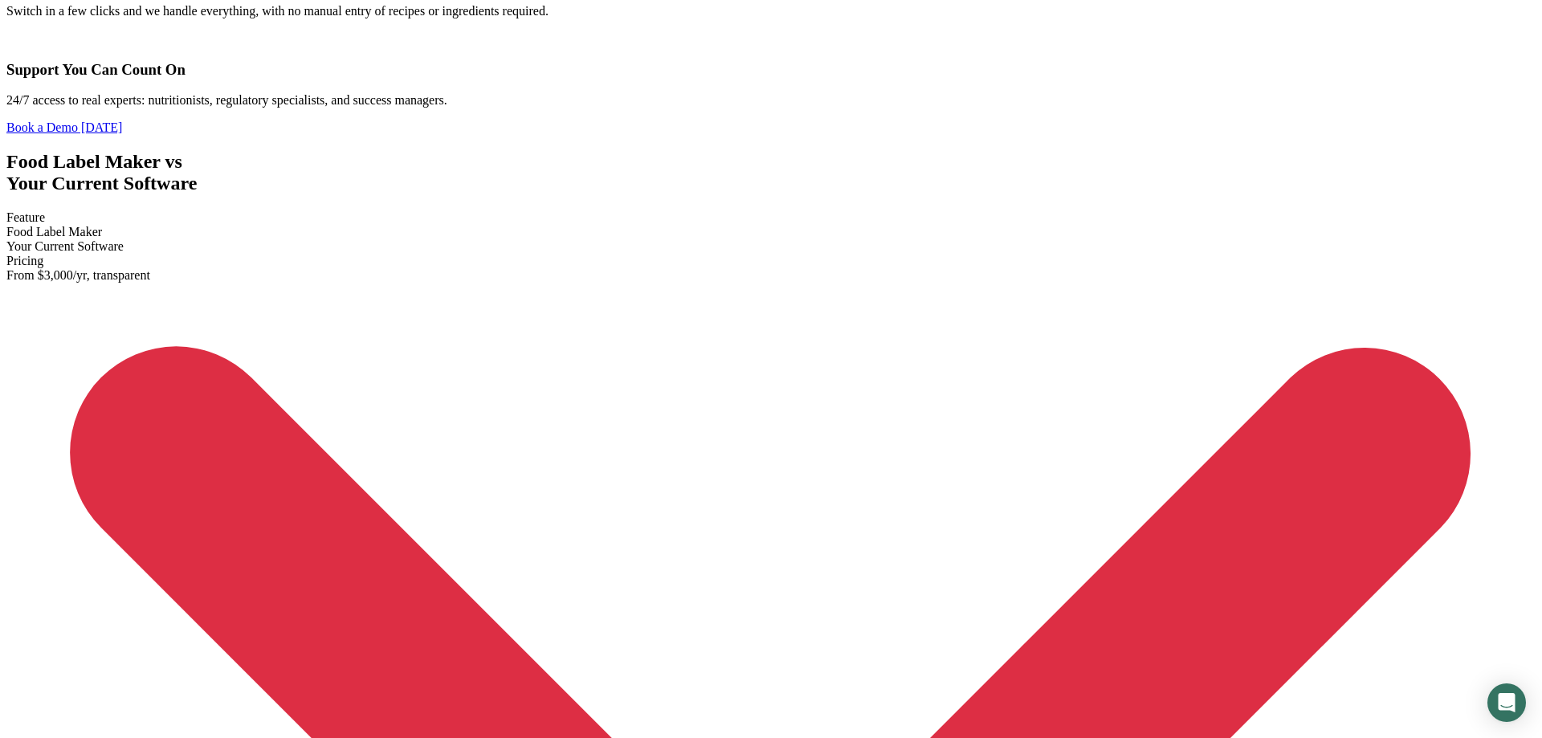
scroll to position [3798, 0]
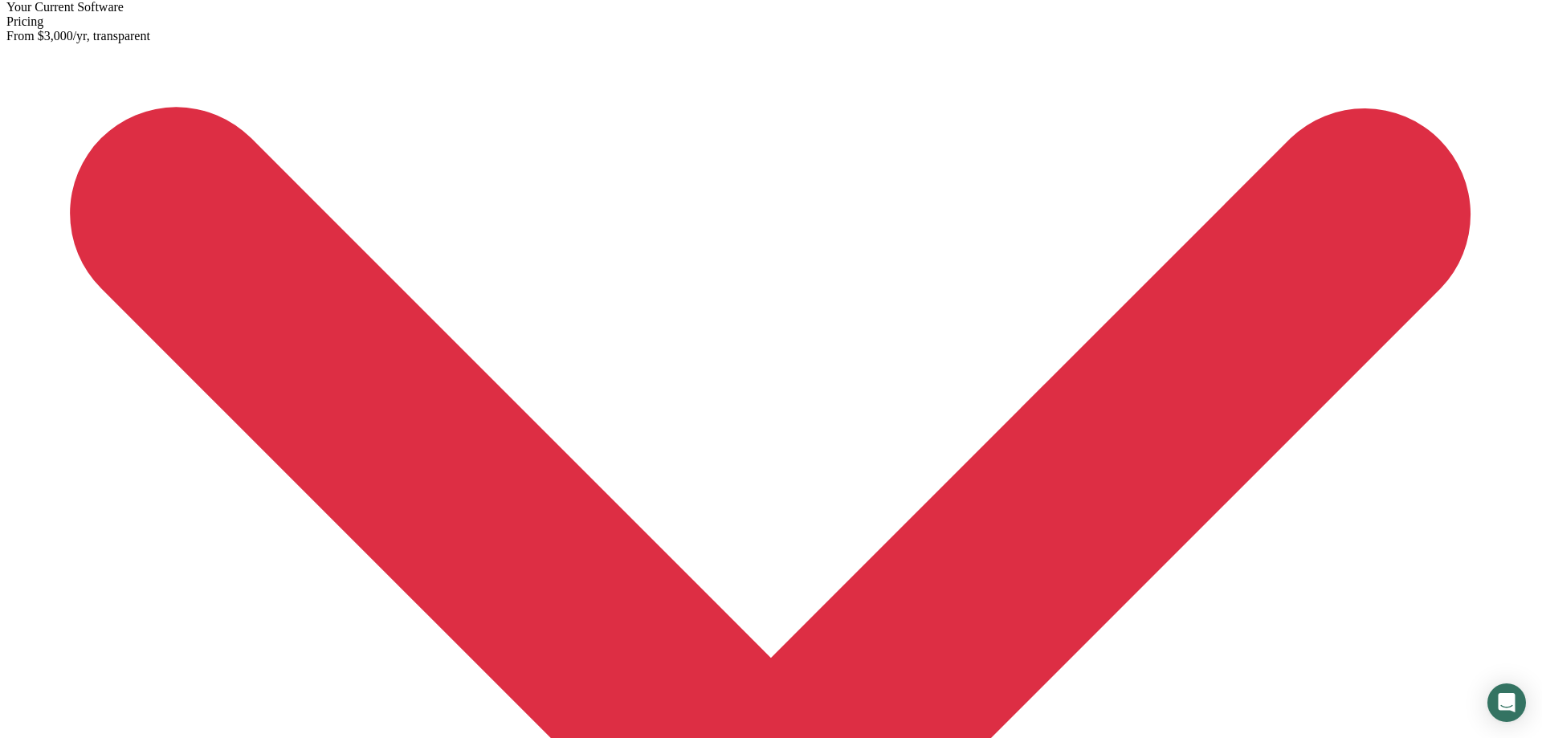
scroll to position [4037, 0]
drag, startPoint x: 756, startPoint y: 293, endPoint x: 472, endPoint y: 293, distance: 283.5
drag, startPoint x: 427, startPoint y: 293, endPoint x: 188, endPoint y: 291, distance: 239.3
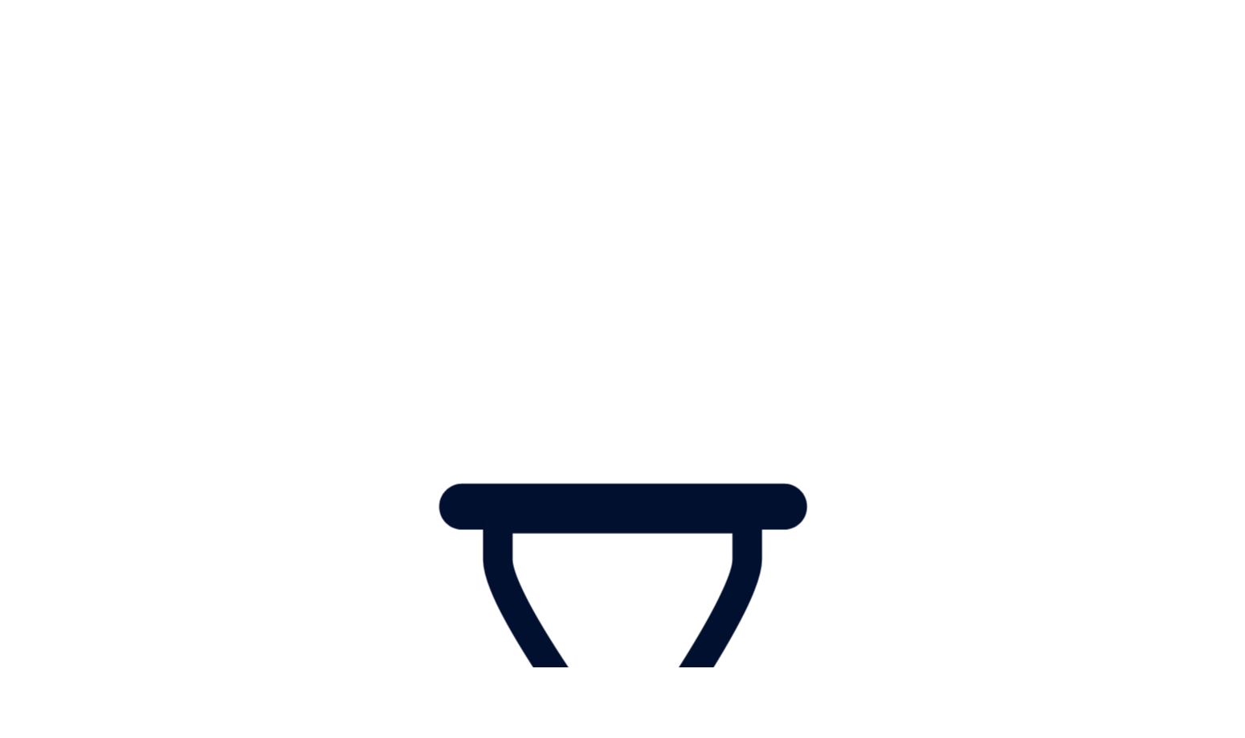
scroll to position [4031, 0]
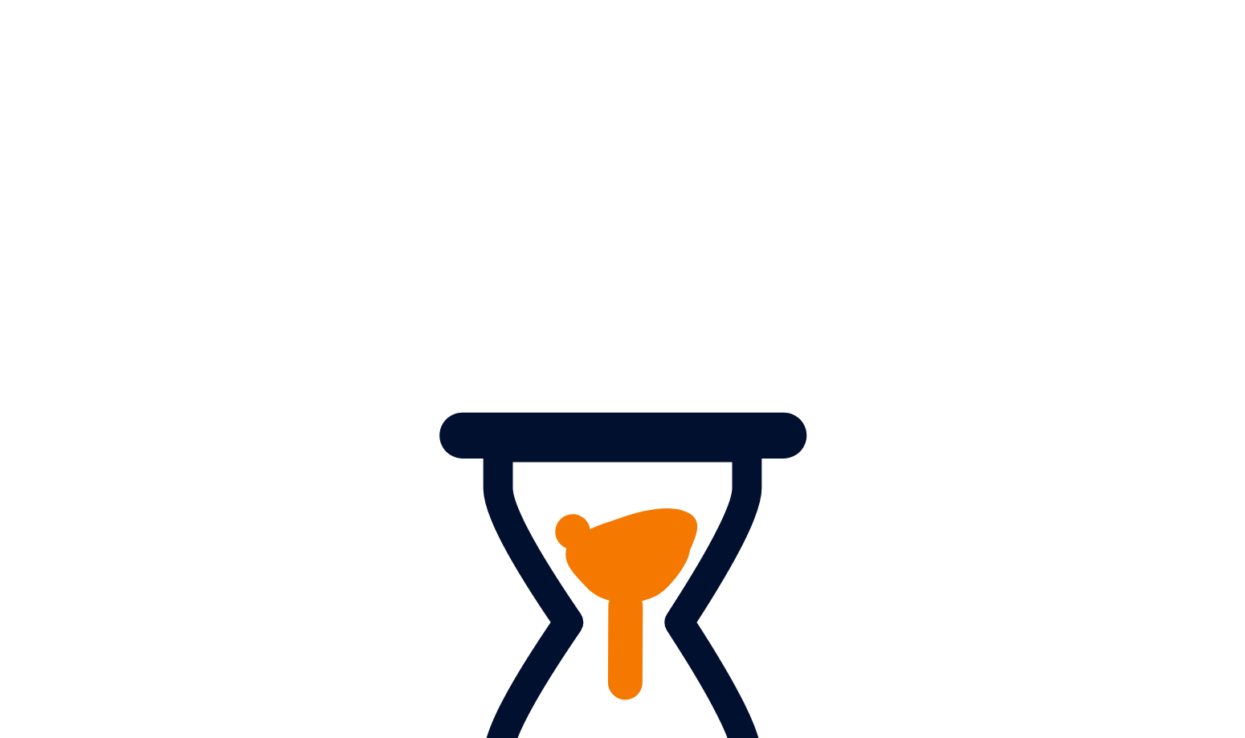
scroll to position [4024, 0]
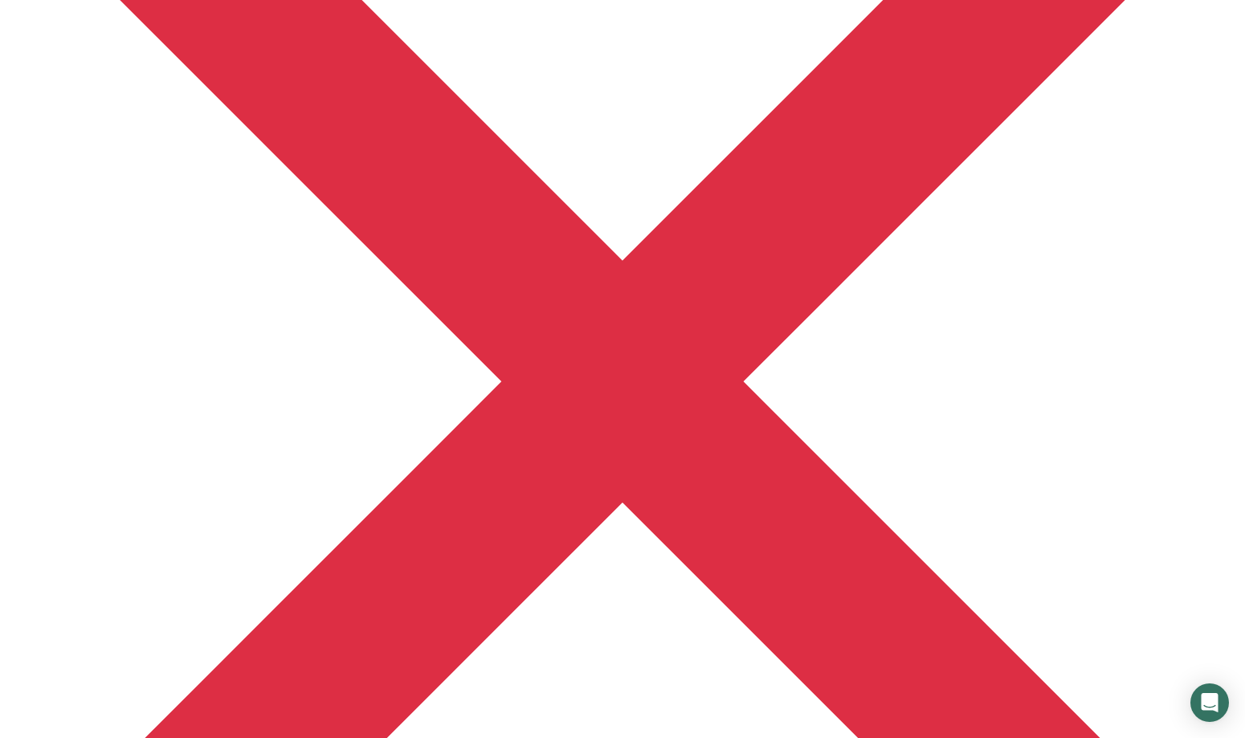
scroll to position [4018, 0]
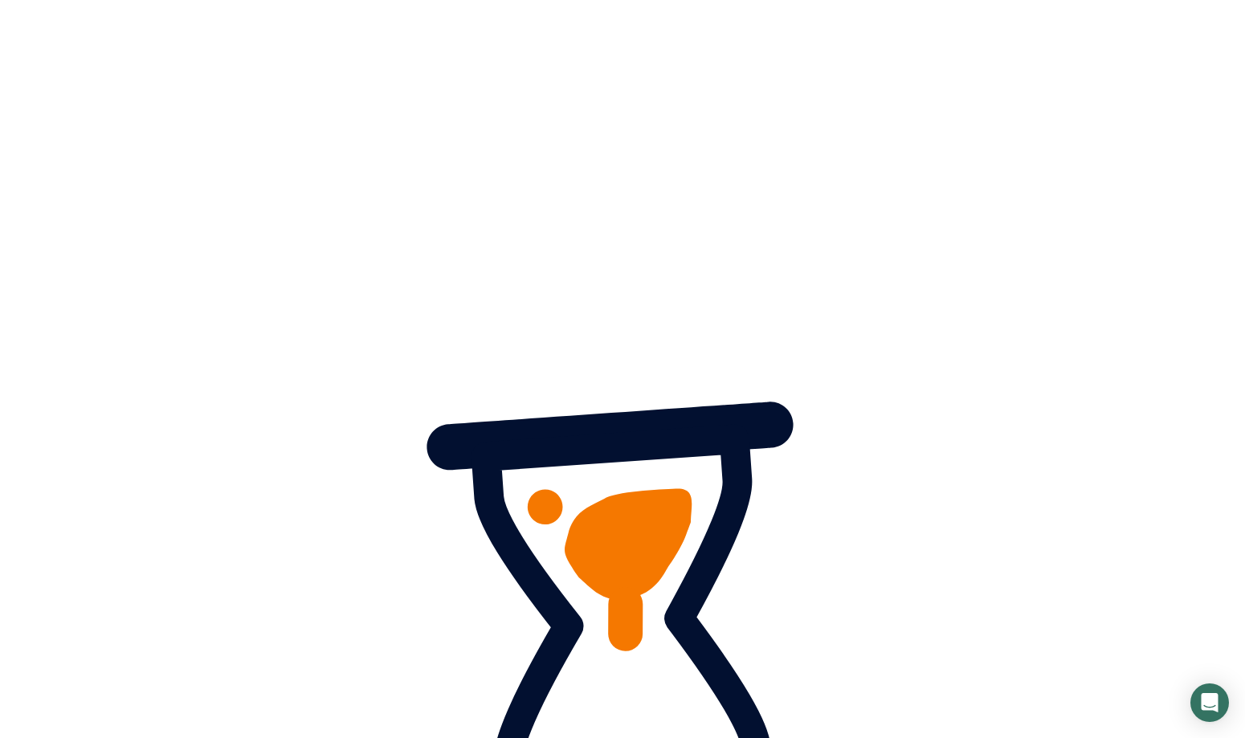
scroll to position [4012, 0]
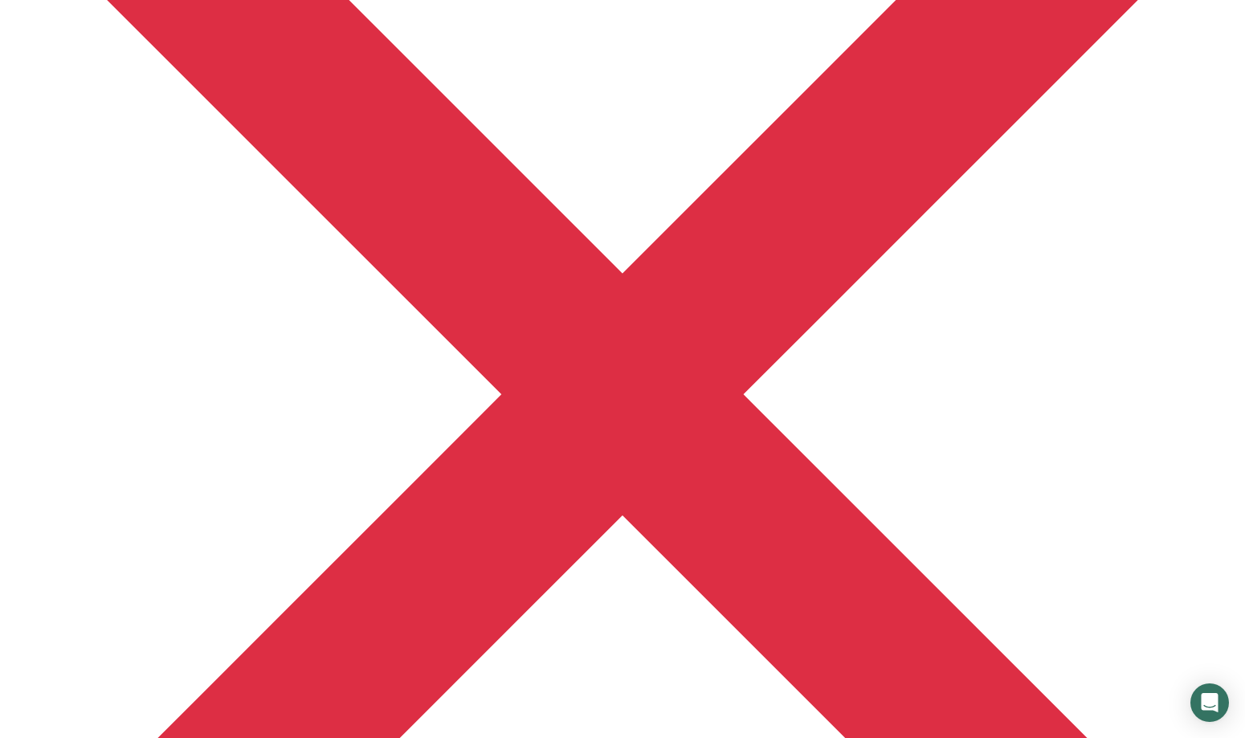
scroll to position [4005, 0]
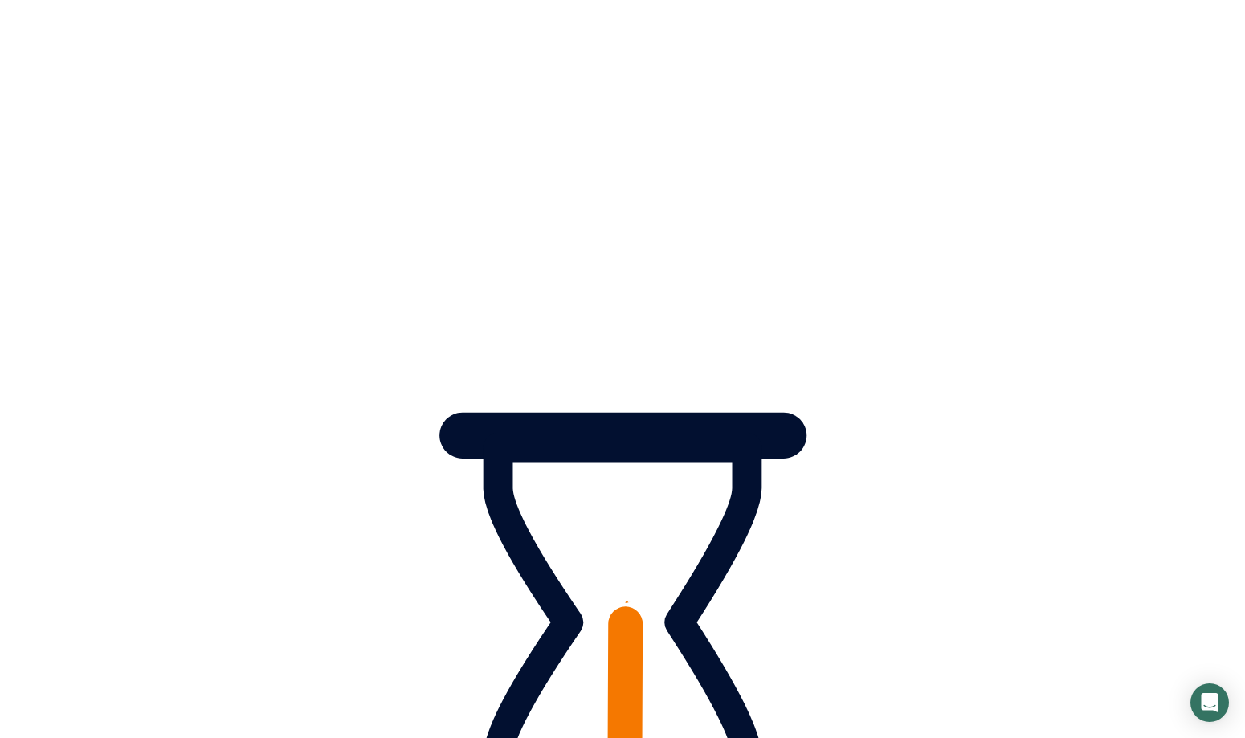
scroll to position [3999, 0]
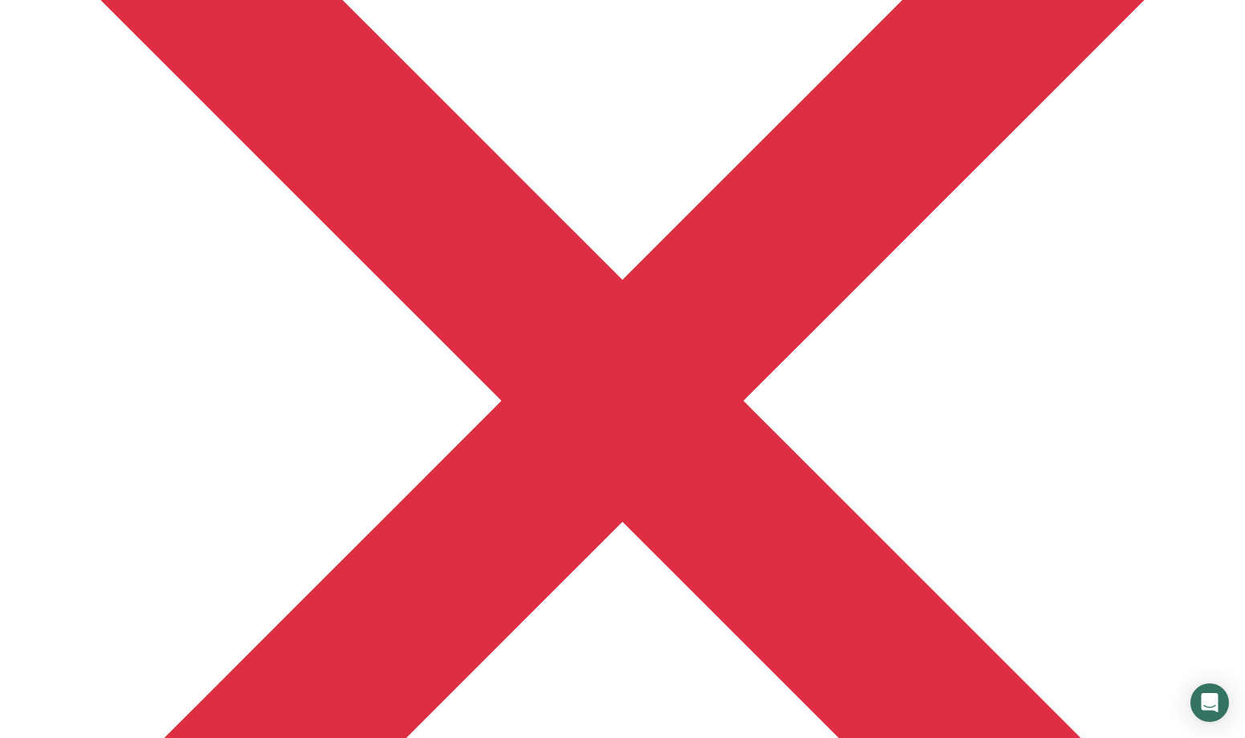
scroll to position [3999, 0]
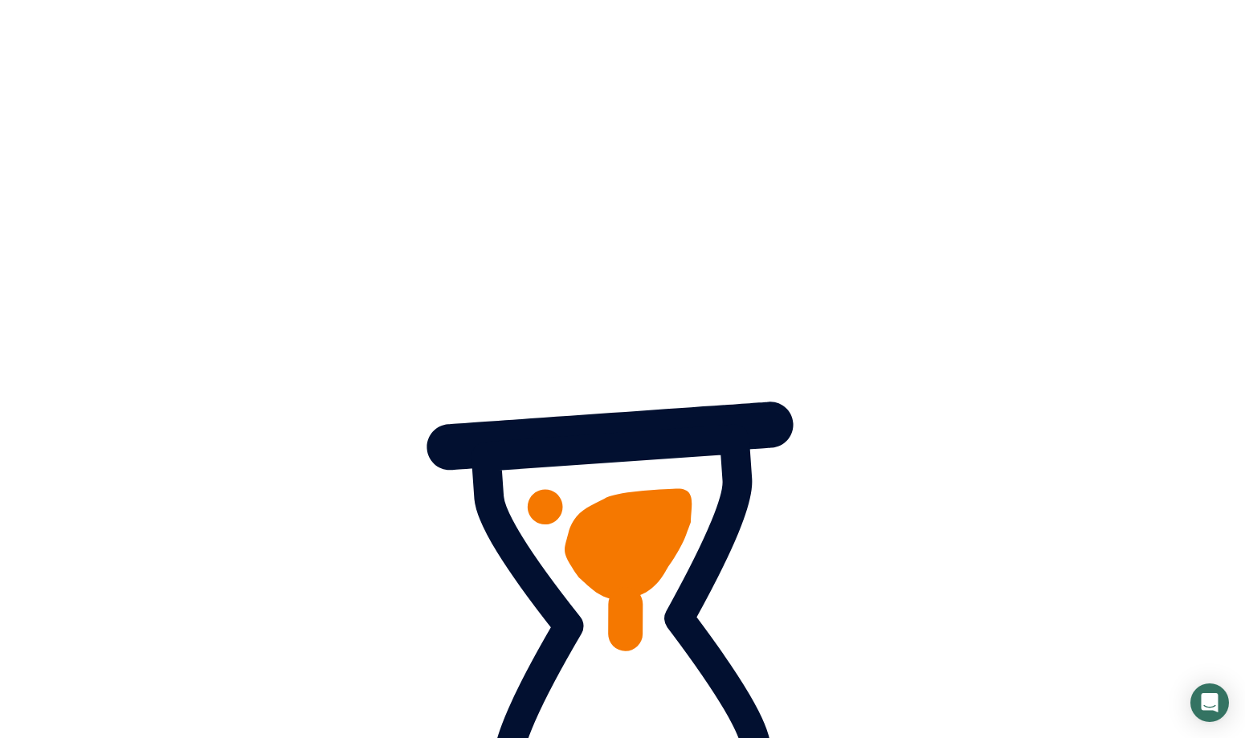
scroll to position [3999, 0]
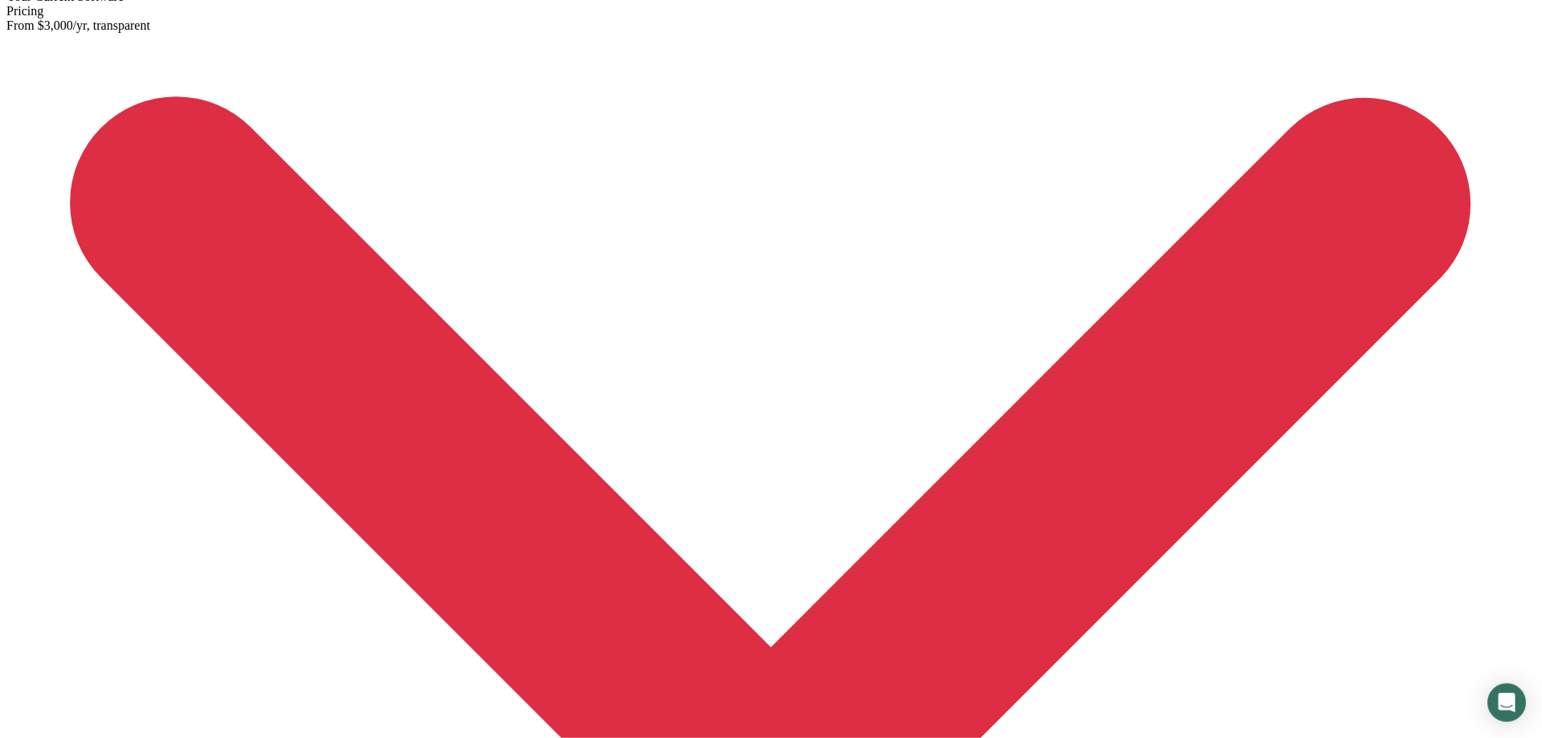
scroll to position [4156, 0]
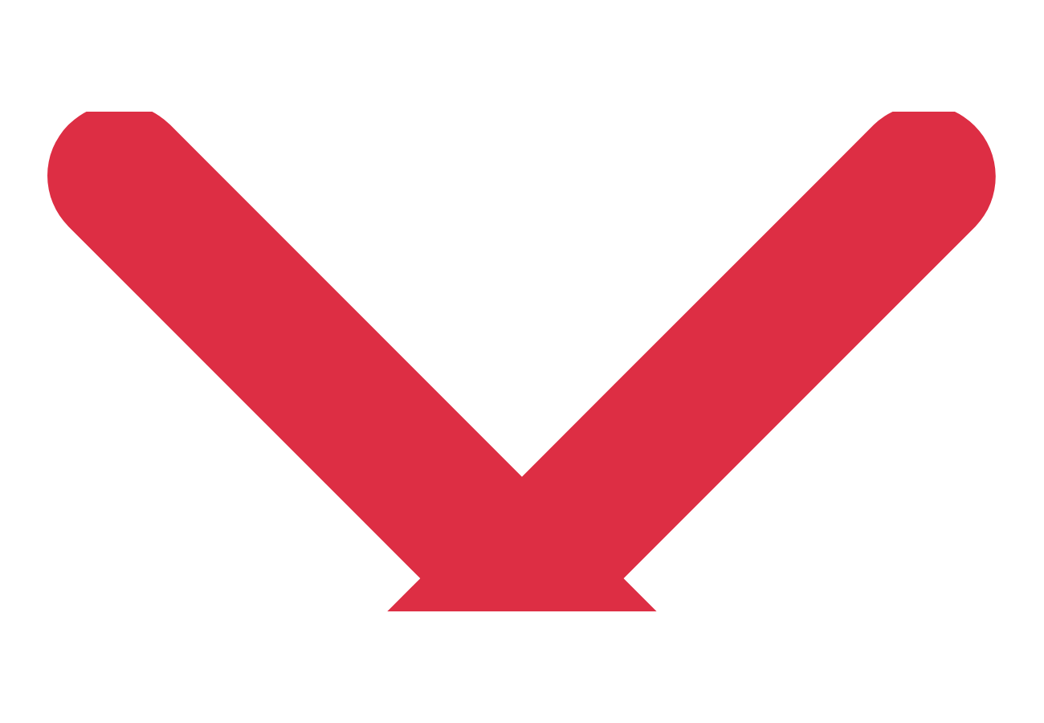
scroll to position [4156, 0]
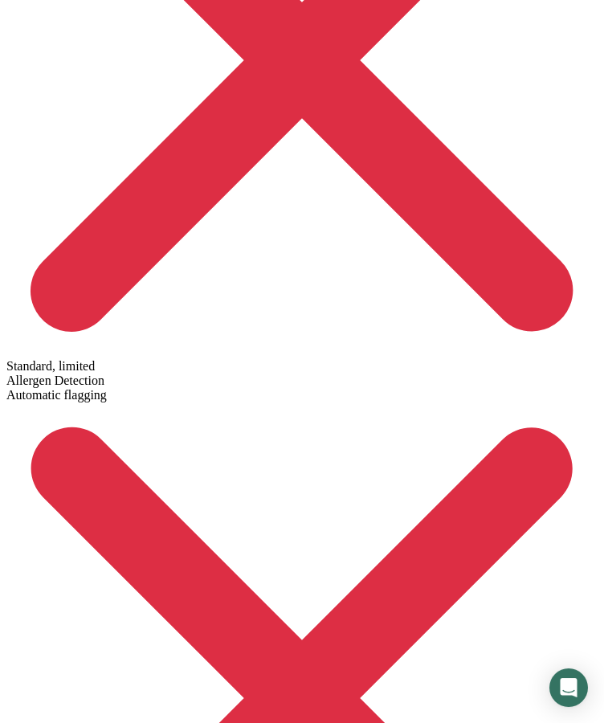
scroll to position [4716, 0]
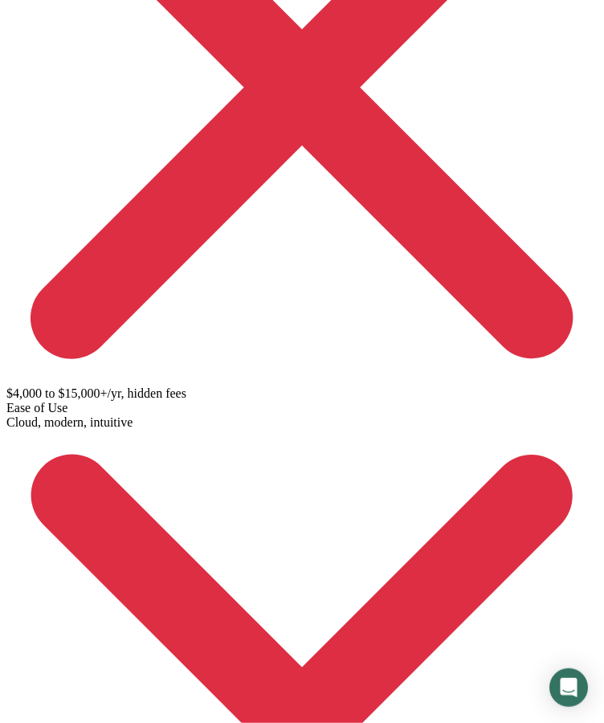
scroll to position [3317, 0]
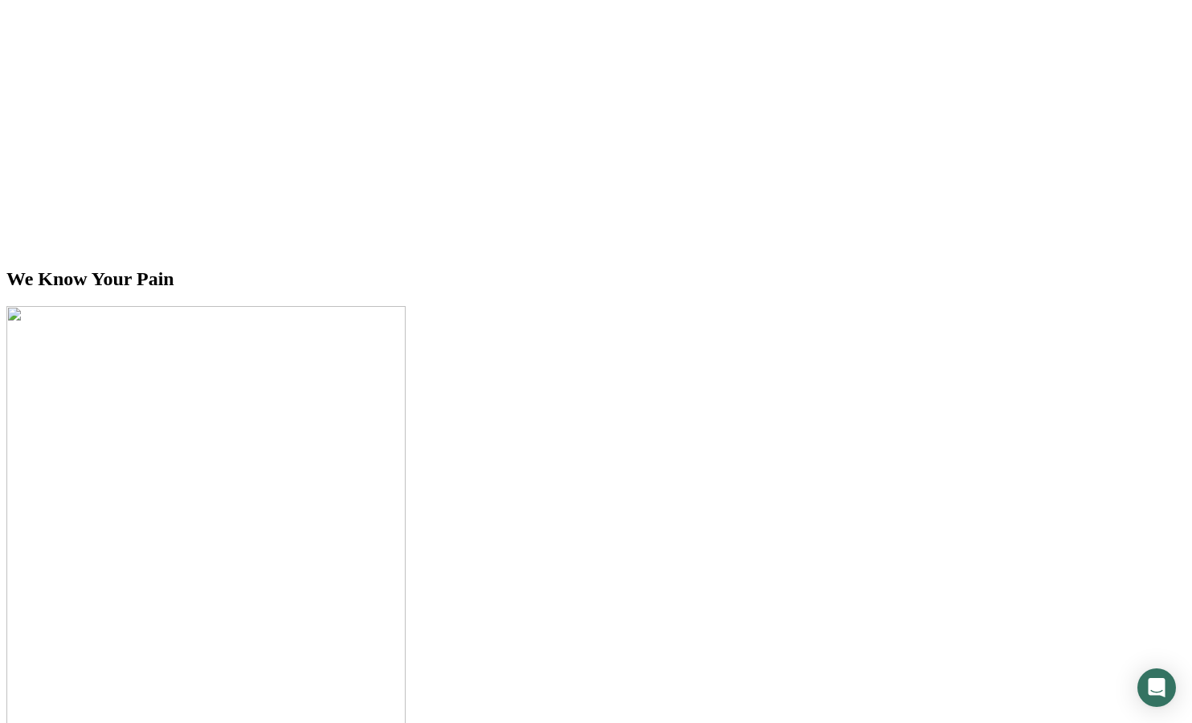
scroll to position [2883, 0]
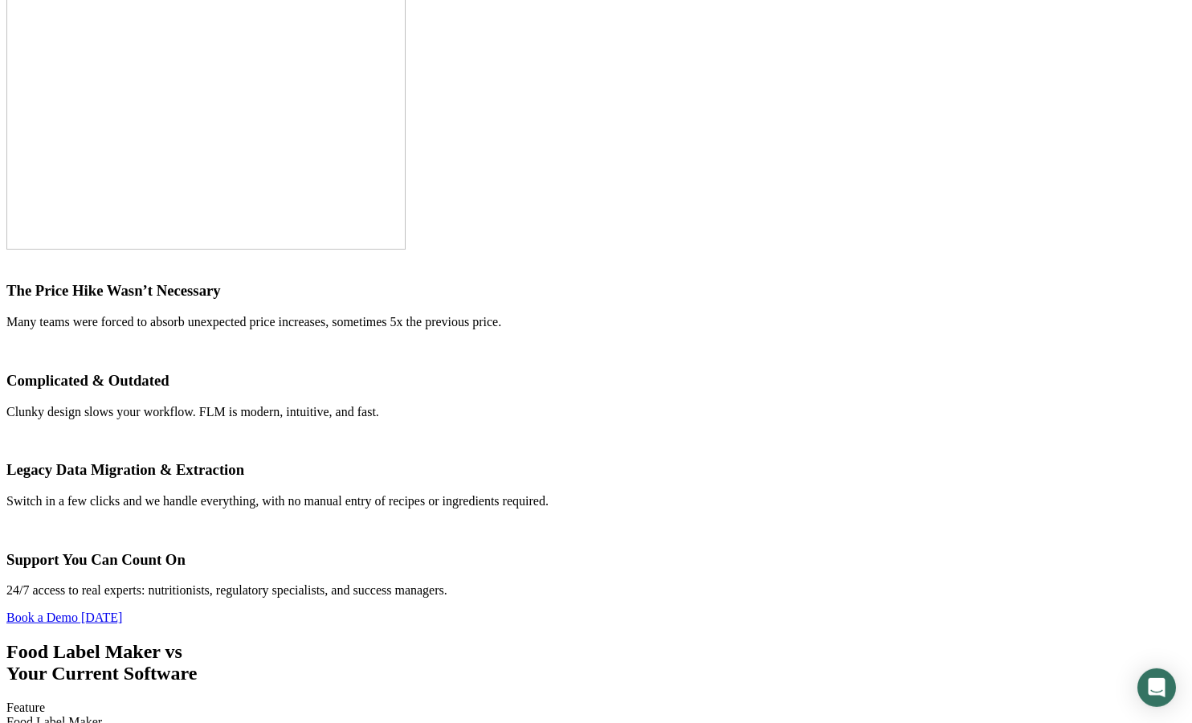
scroll to position [2959, 0]
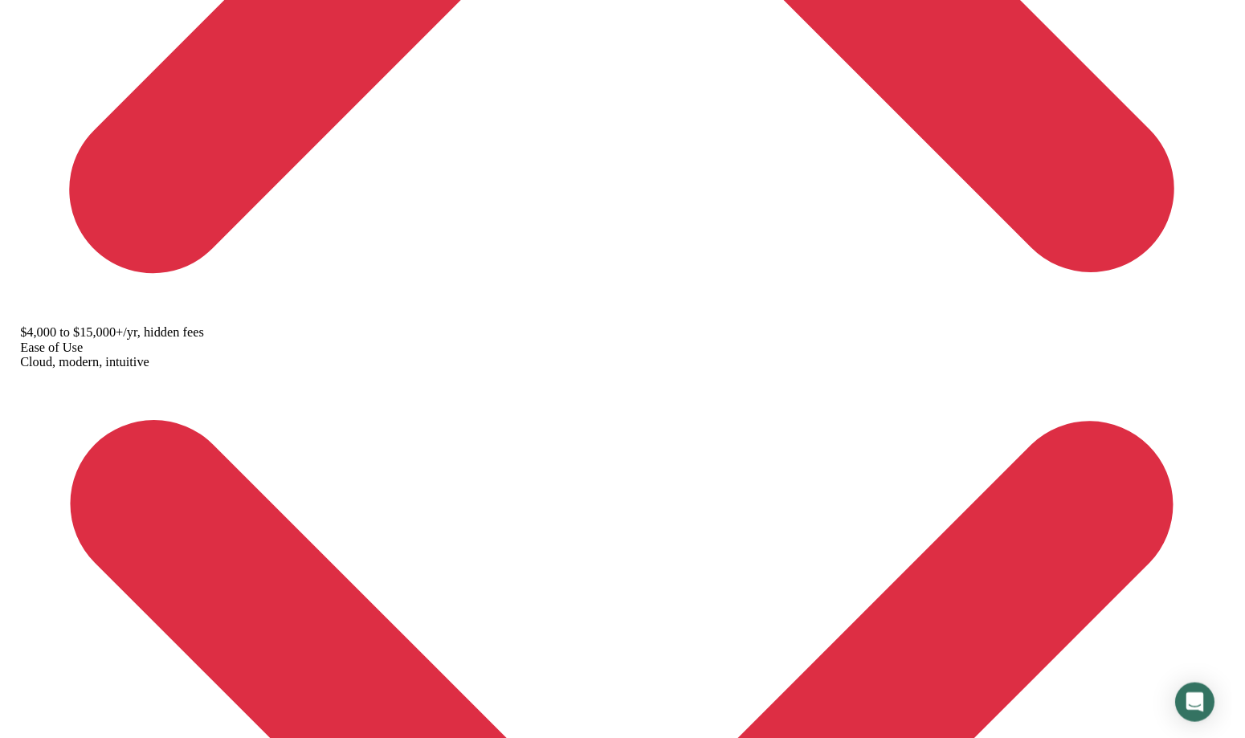
scroll to position [4579, 0]
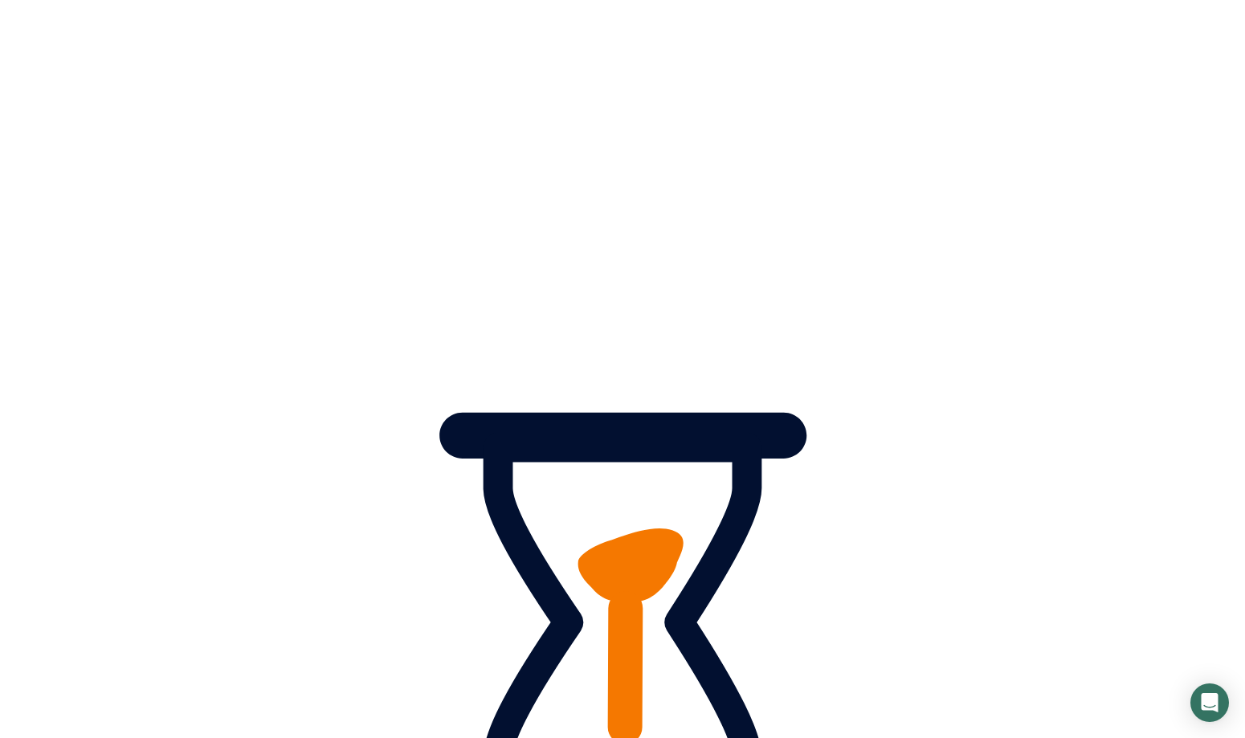
scroll to position [4571, 0]
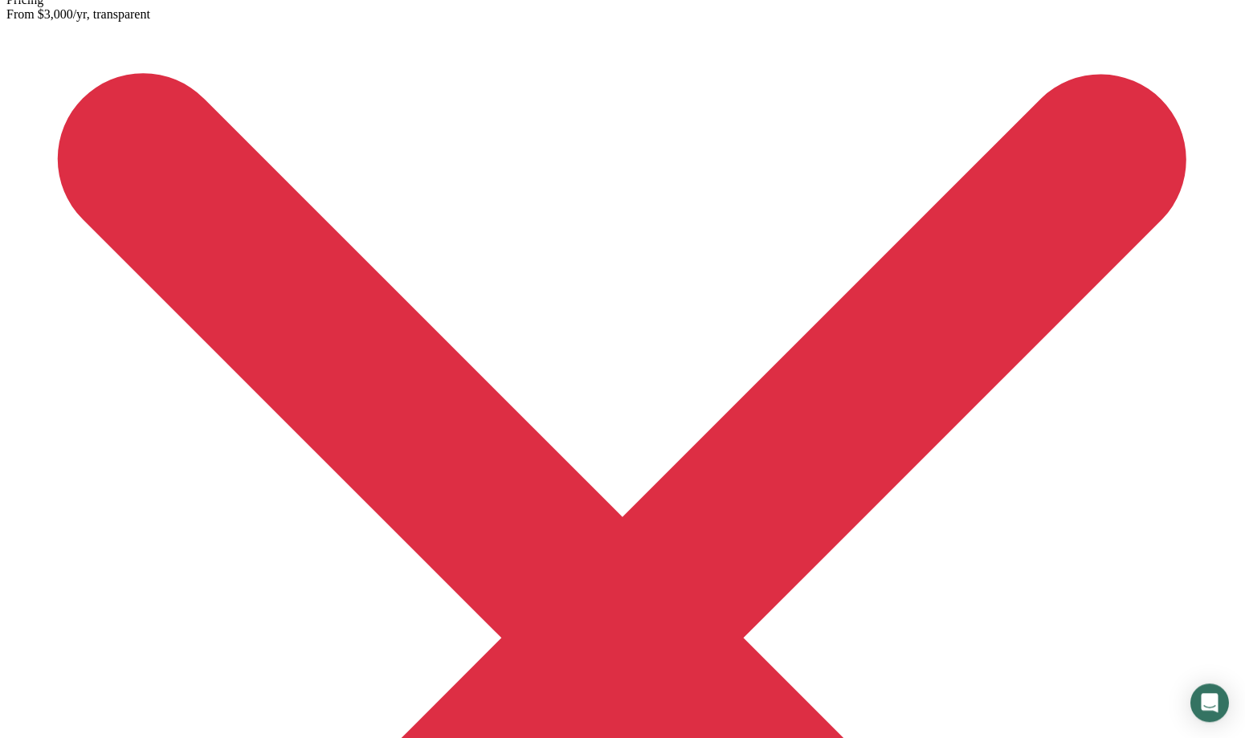
scroll to position [3425, 0]
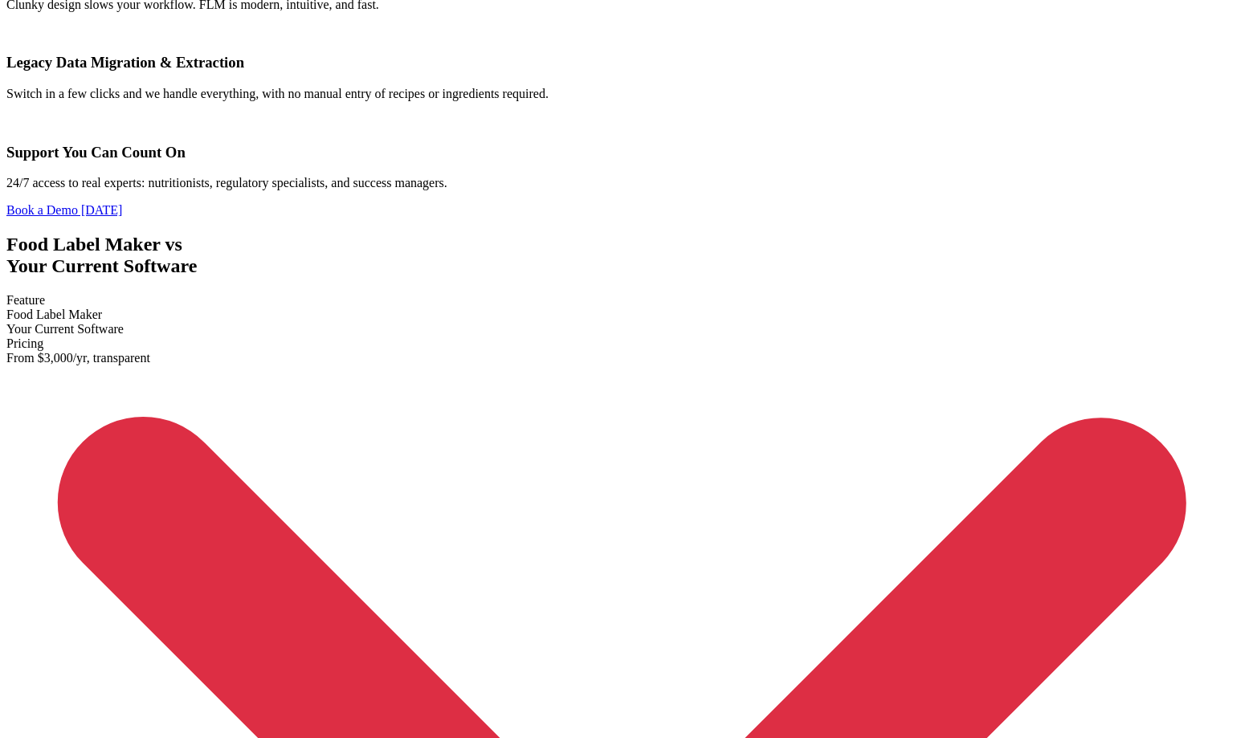
scroll to position [3418, 0]
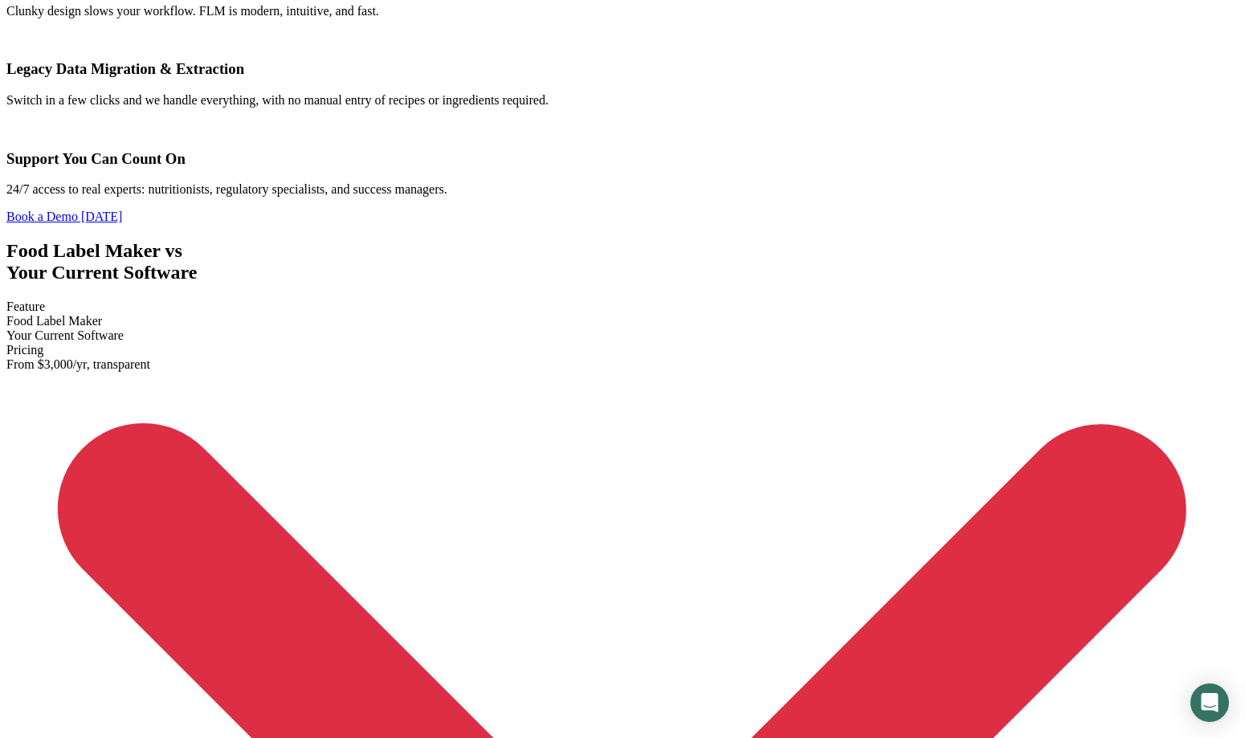
scroll to position [3412, 0]
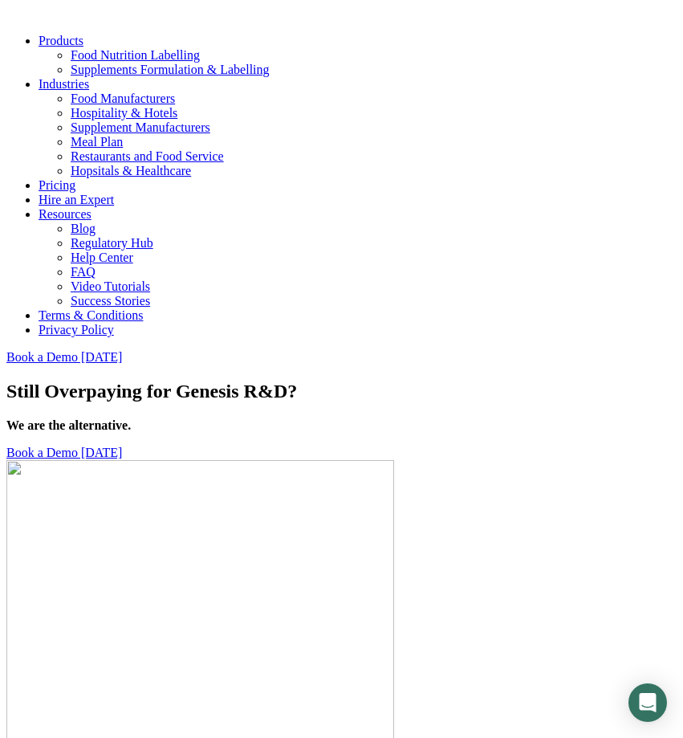
click at [6, 350] on link "menu" at bounding box center [6, 350] width 0 height 0
click at [6, 350] on span "menu" at bounding box center [6, 350] width 0 height 0
click at [6, 350] on link "menu" at bounding box center [6, 350] width 0 height 0
click at [6, 350] on span "menu" at bounding box center [6, 350] width 0 height 0
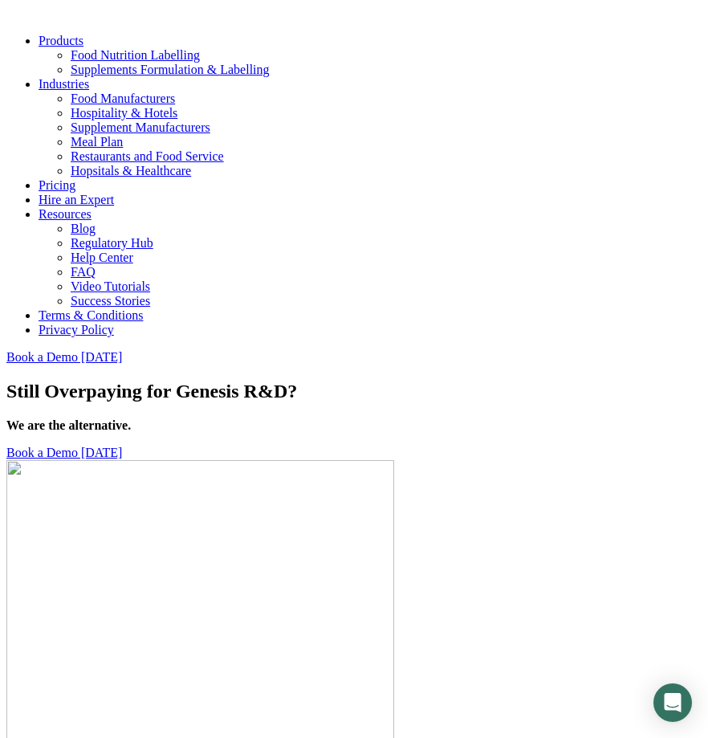
click at [172, 459] on div "Still Overpaying for Genesis R&D? We are the alternative. Book a Demo Today" at bounding box center [354, 606] width 696 height 451
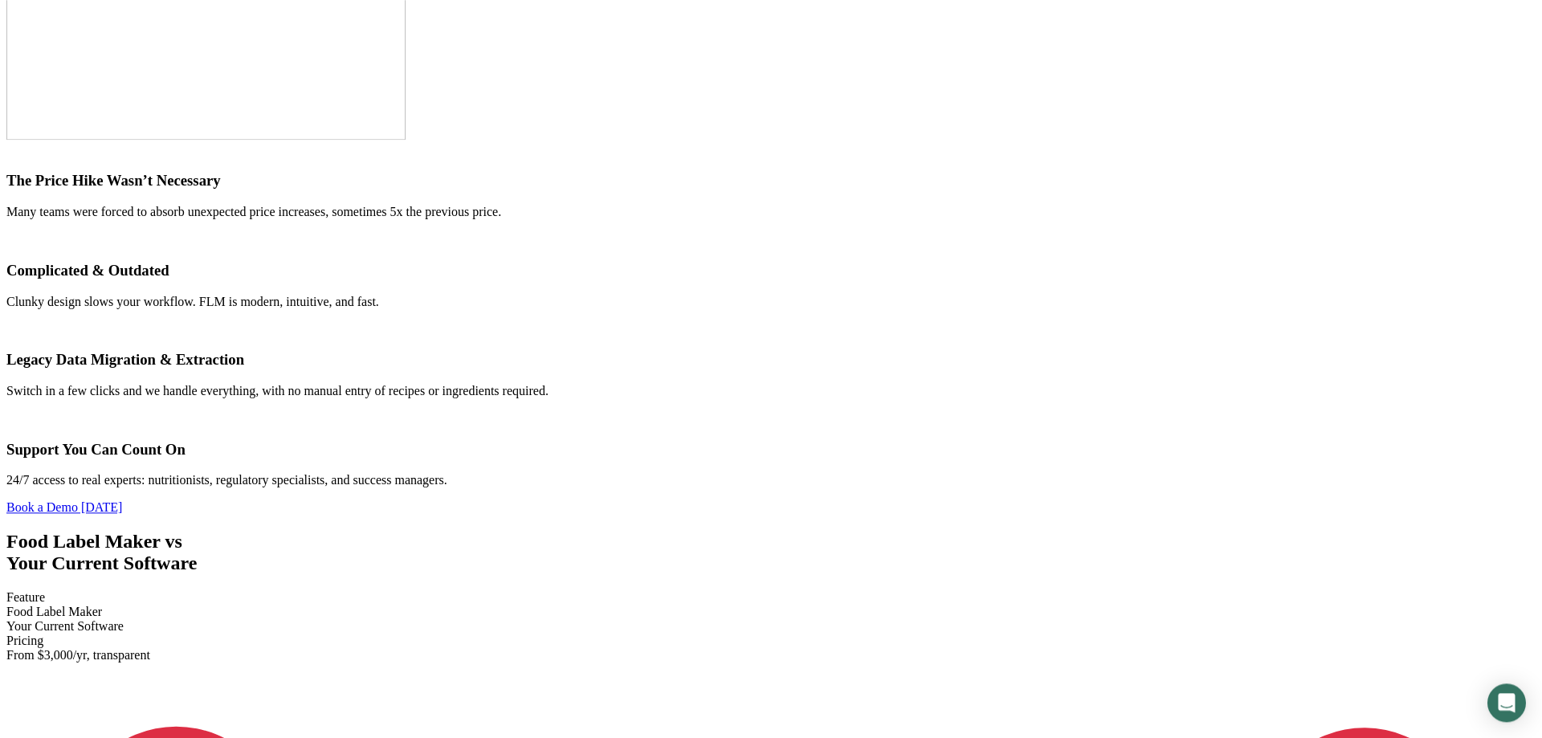
scroll to position [1966, 0]
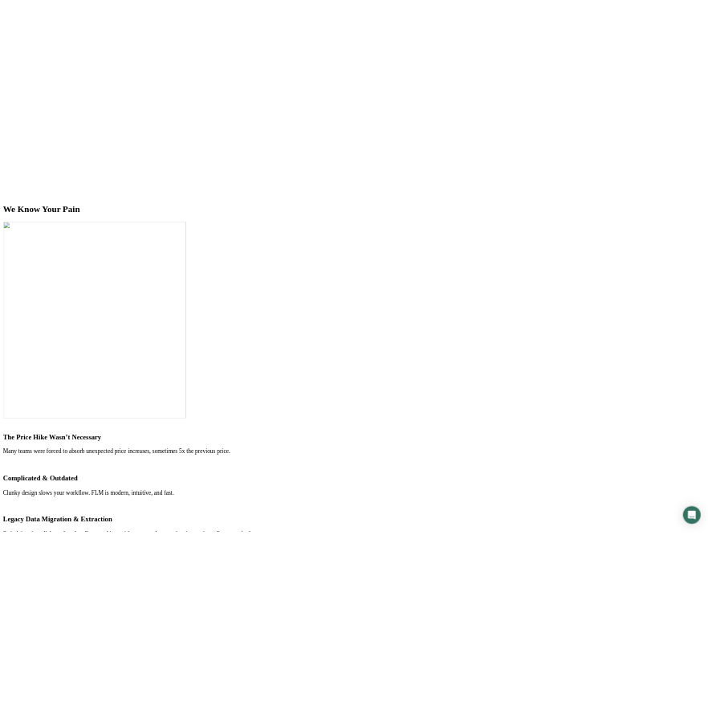
scroll to position [1556, 0]
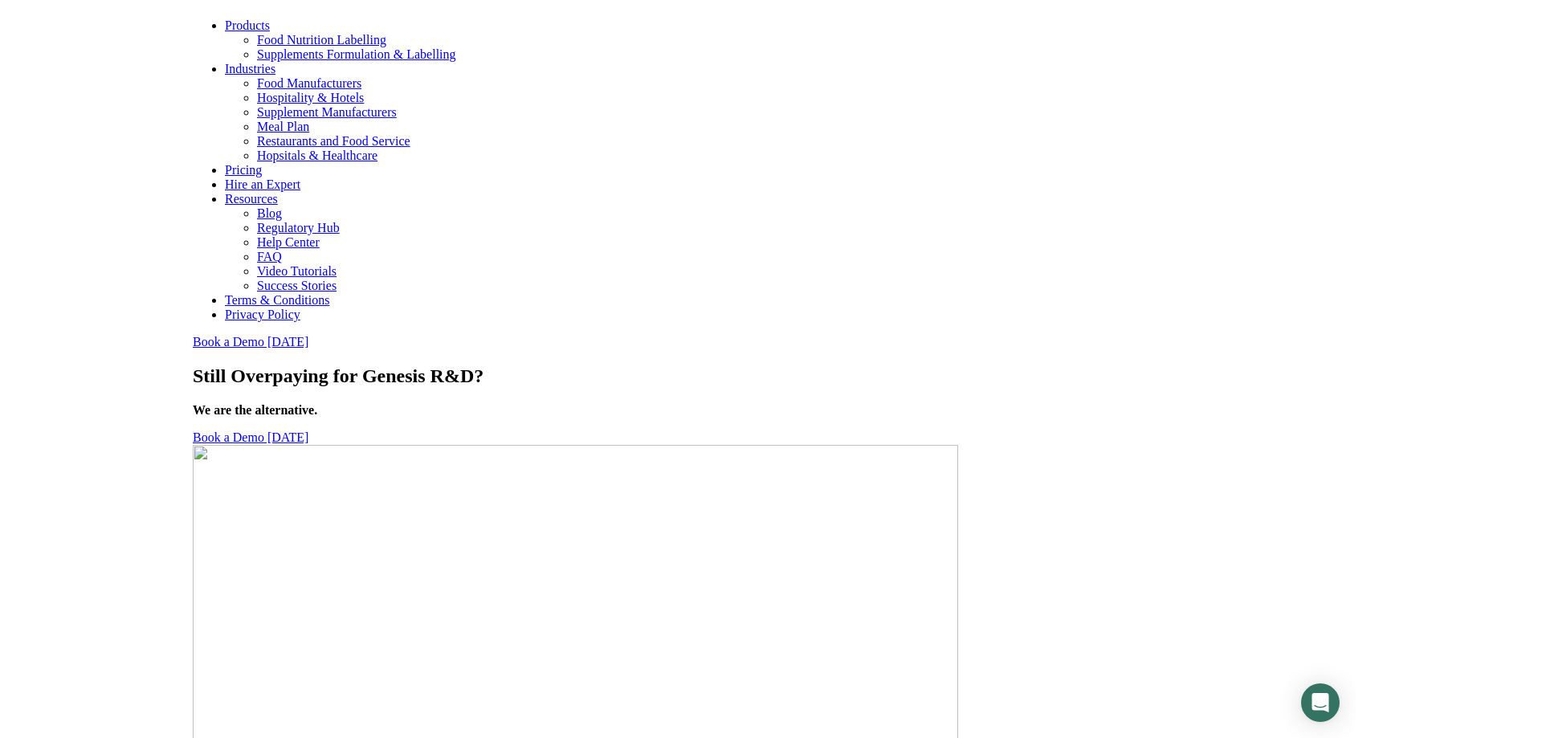
scroll to position [0, 0]
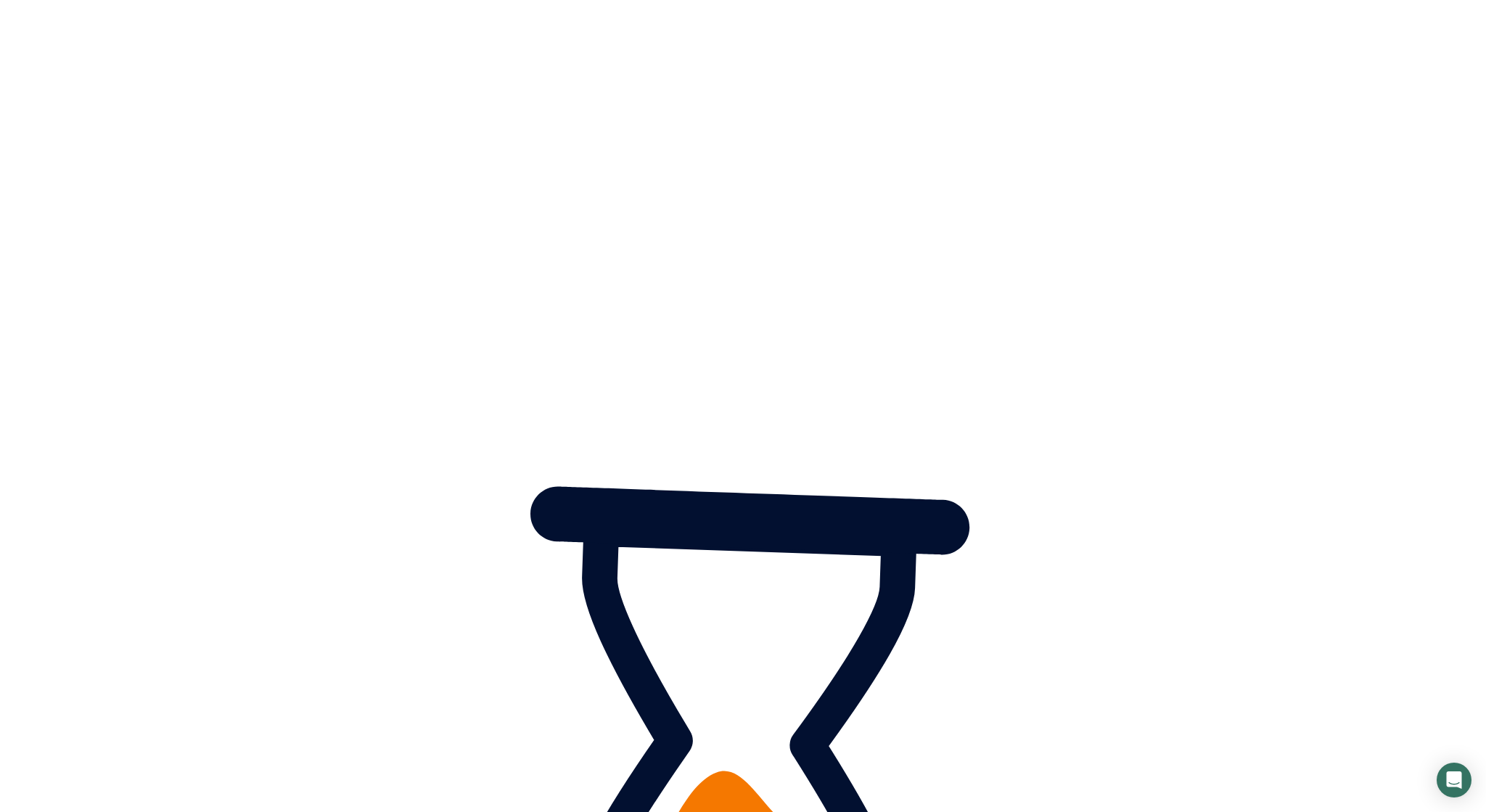
drag, startPoint x: 130, startPoint y: 356, endPoint x: 136, endPoint y: 349, distance: 9.2
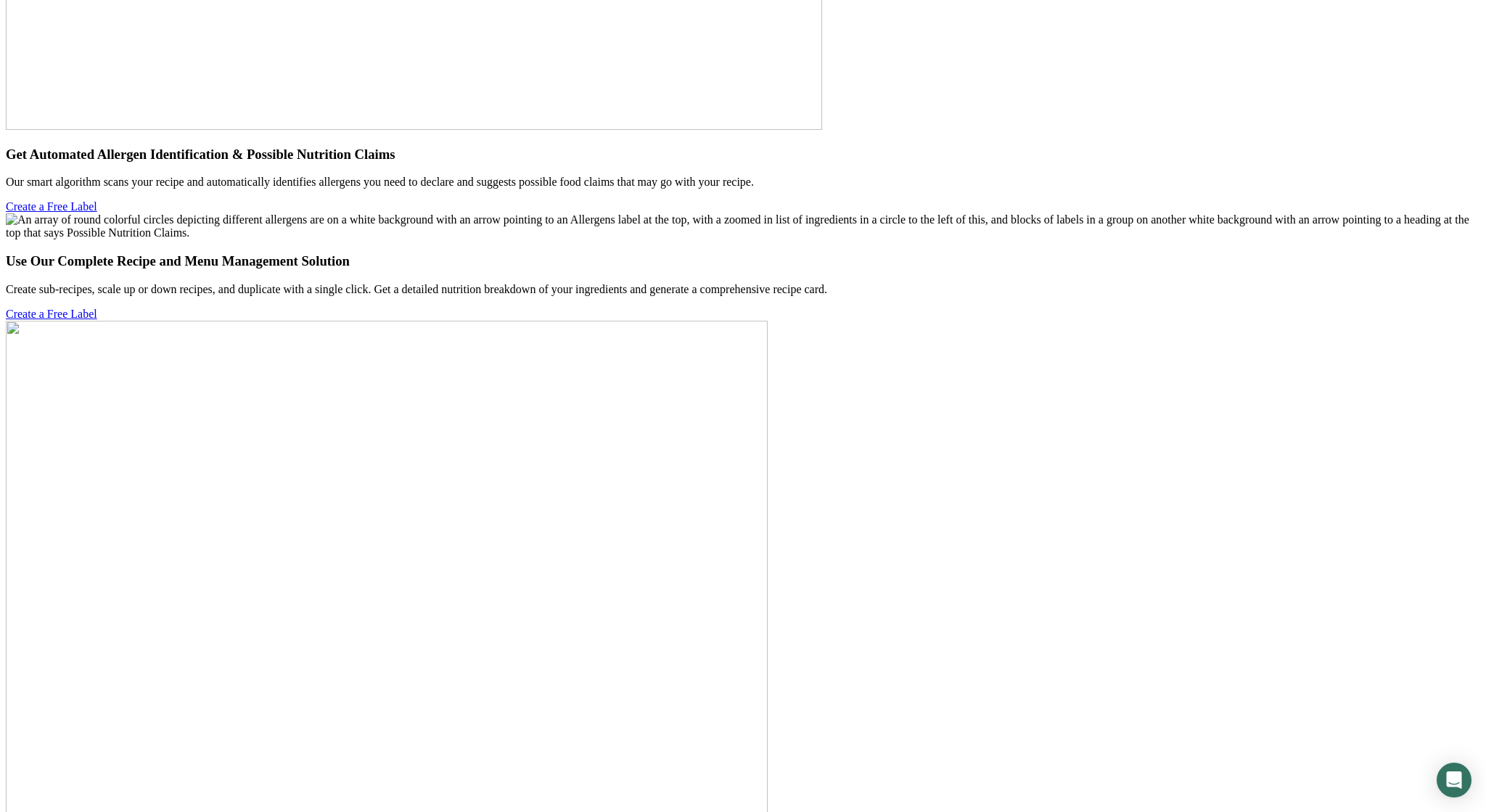
scroll to position [6093, 0]
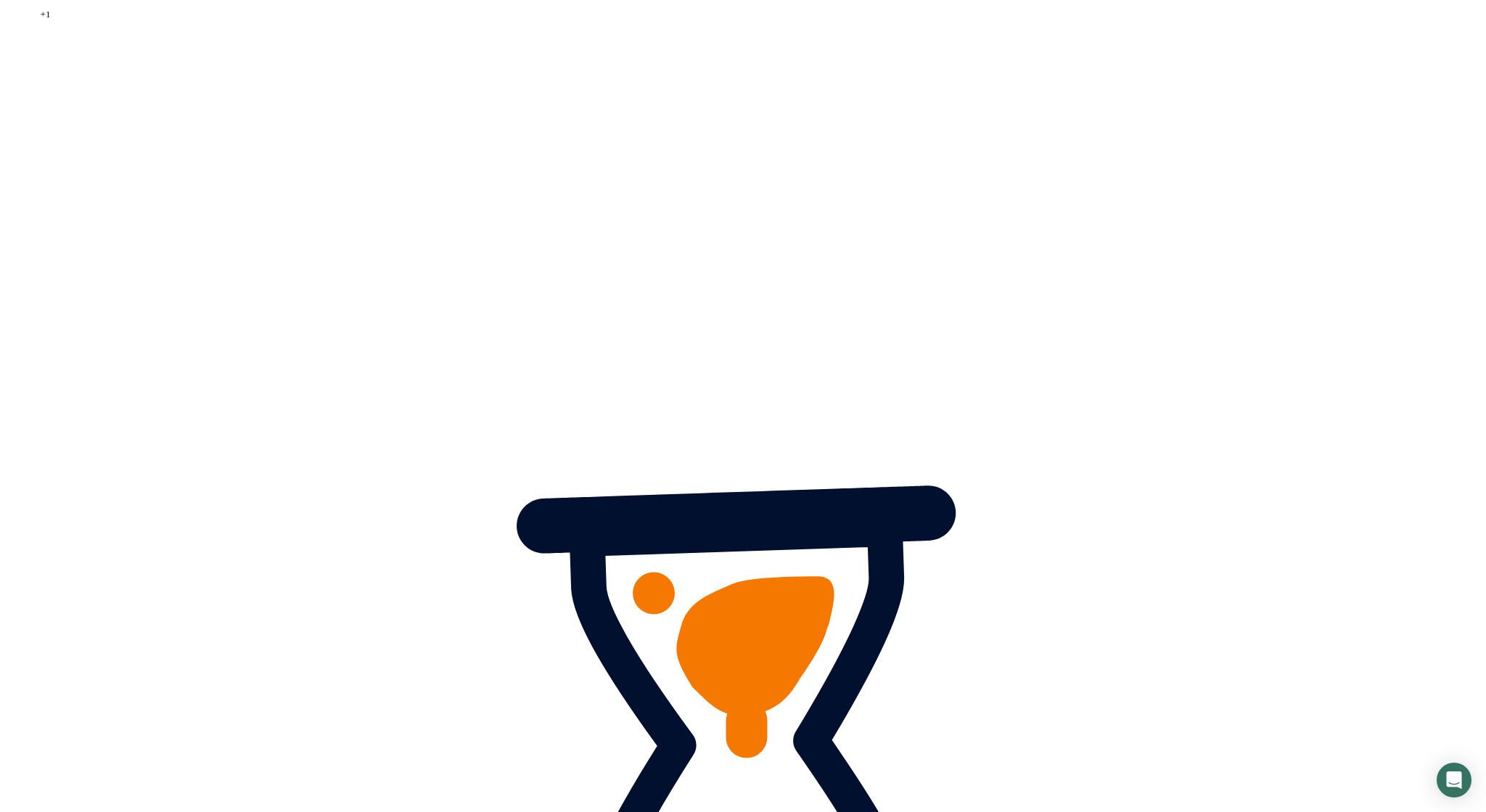
type input "1234"
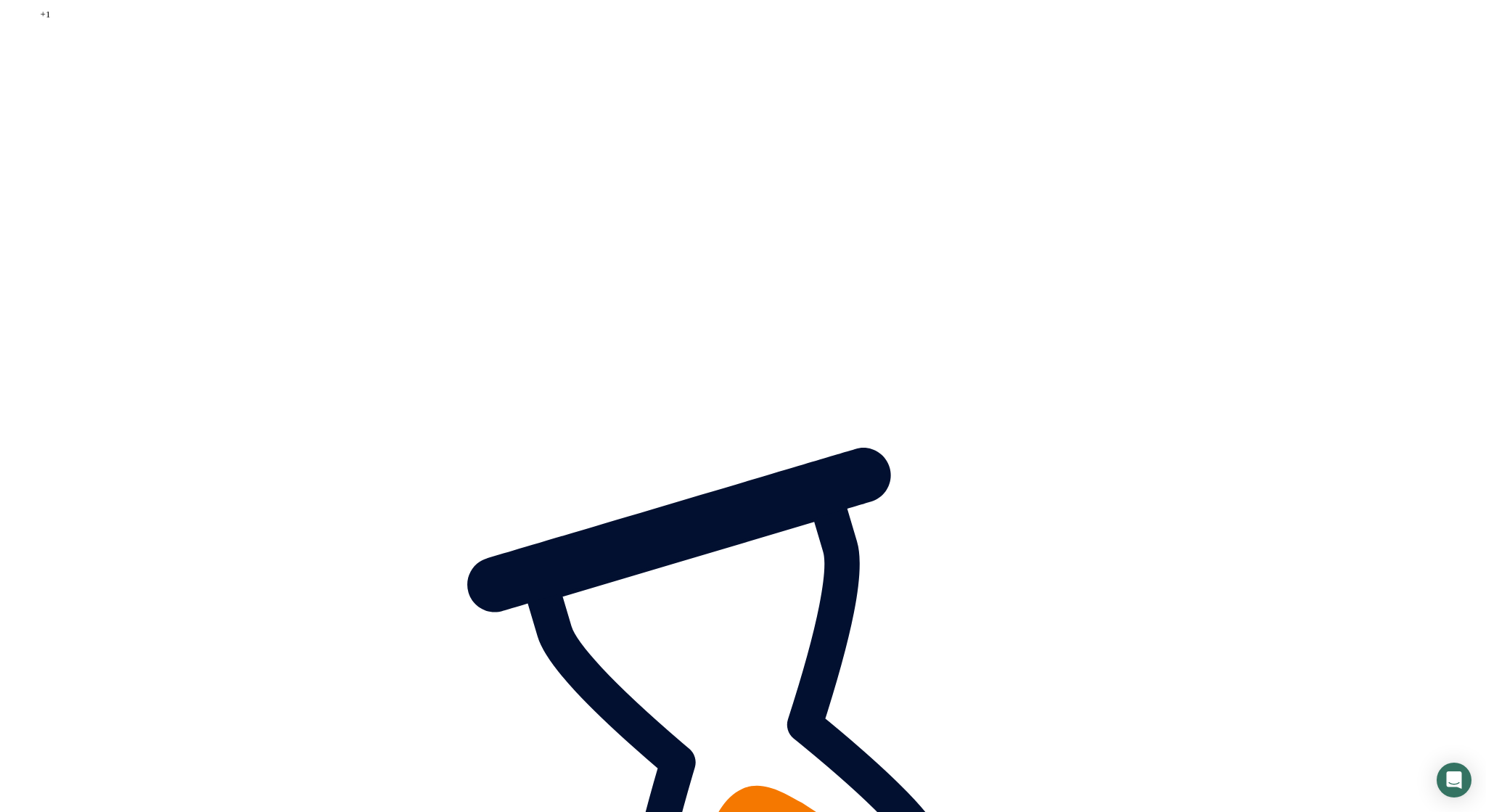
drag, startPoint x: 944, startPoint y: 540, endPoint x: 607, endPoint y: 531, distance: 337.1
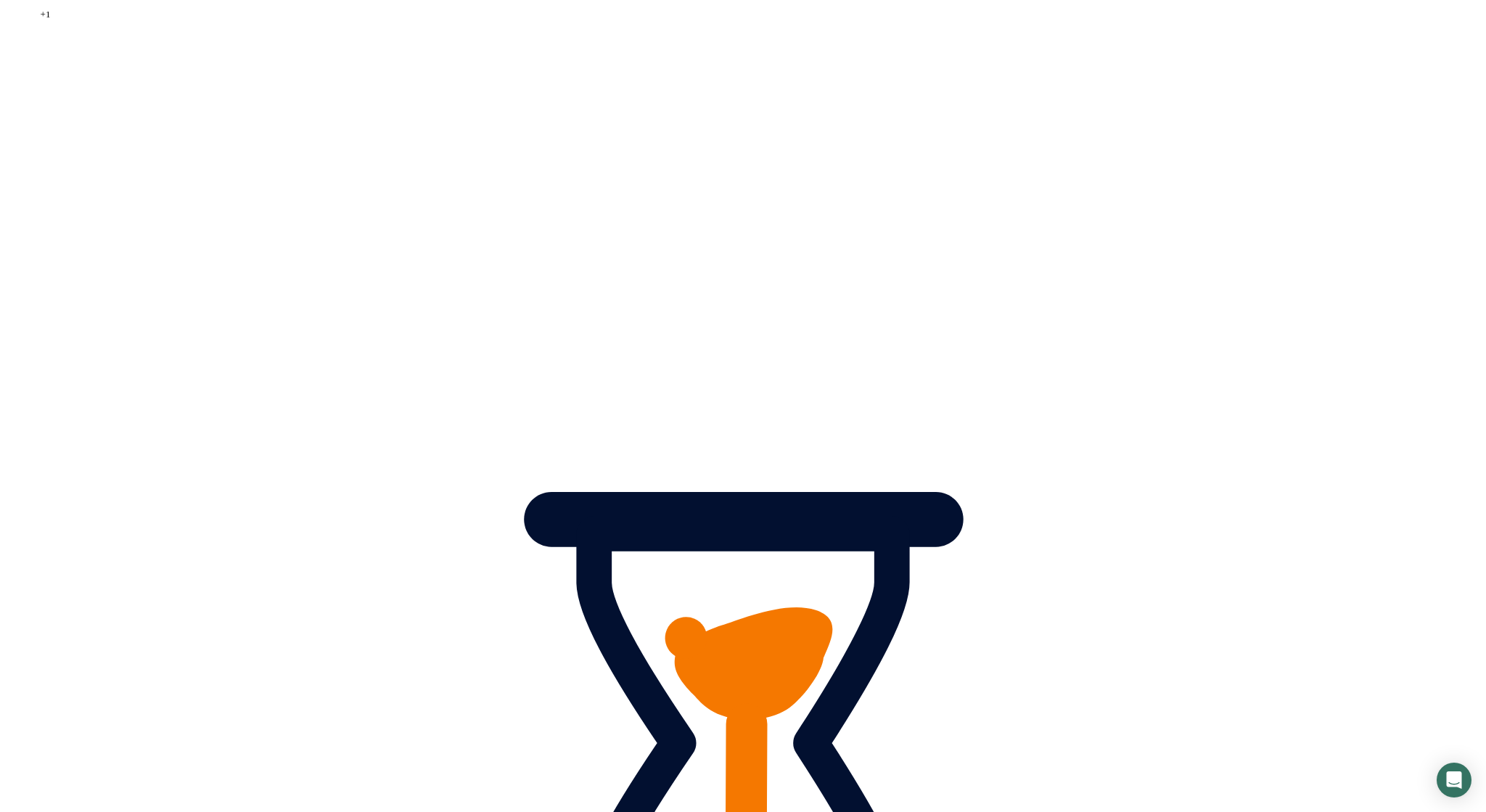
type input "1"
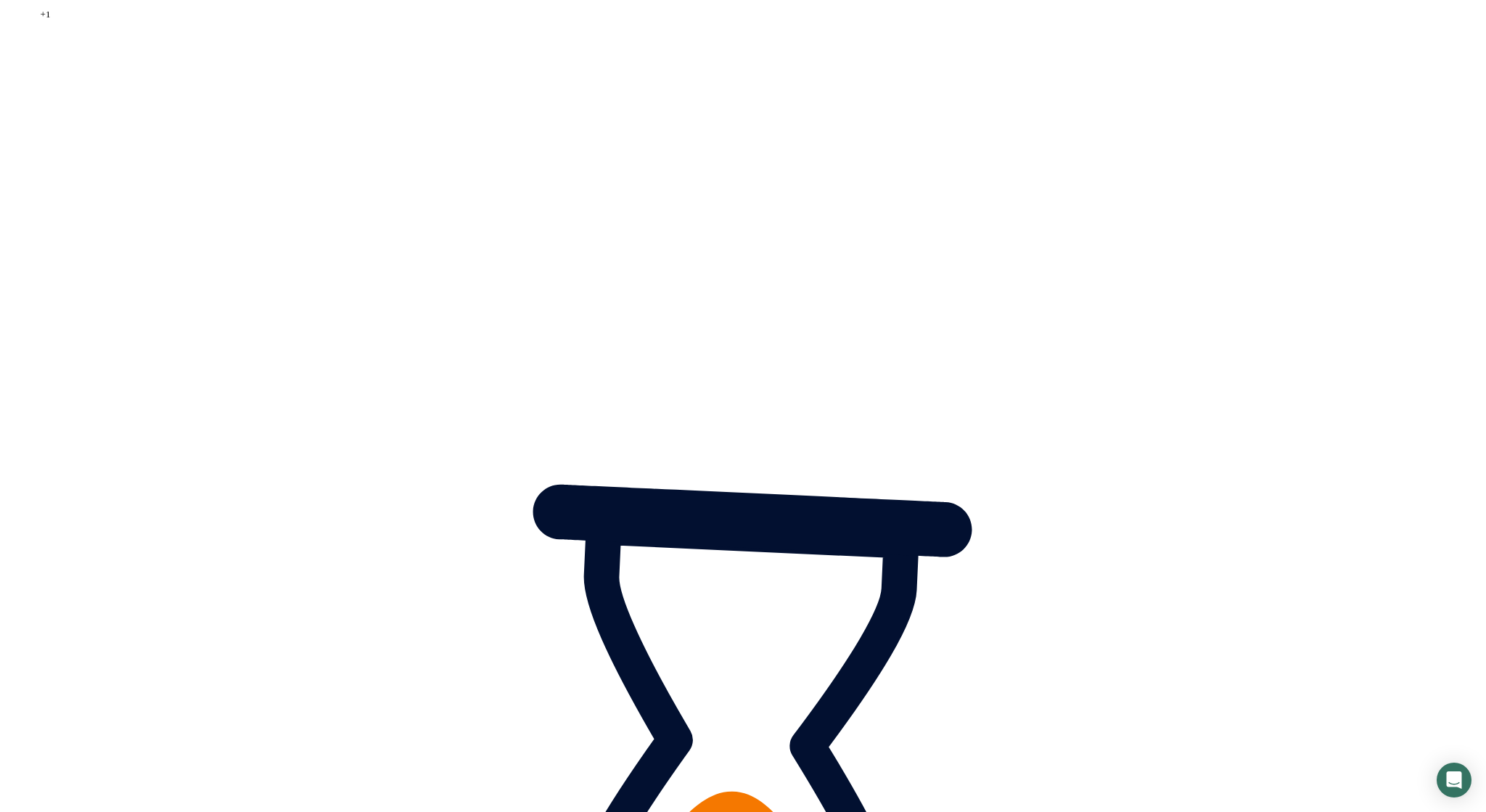
type input "123"
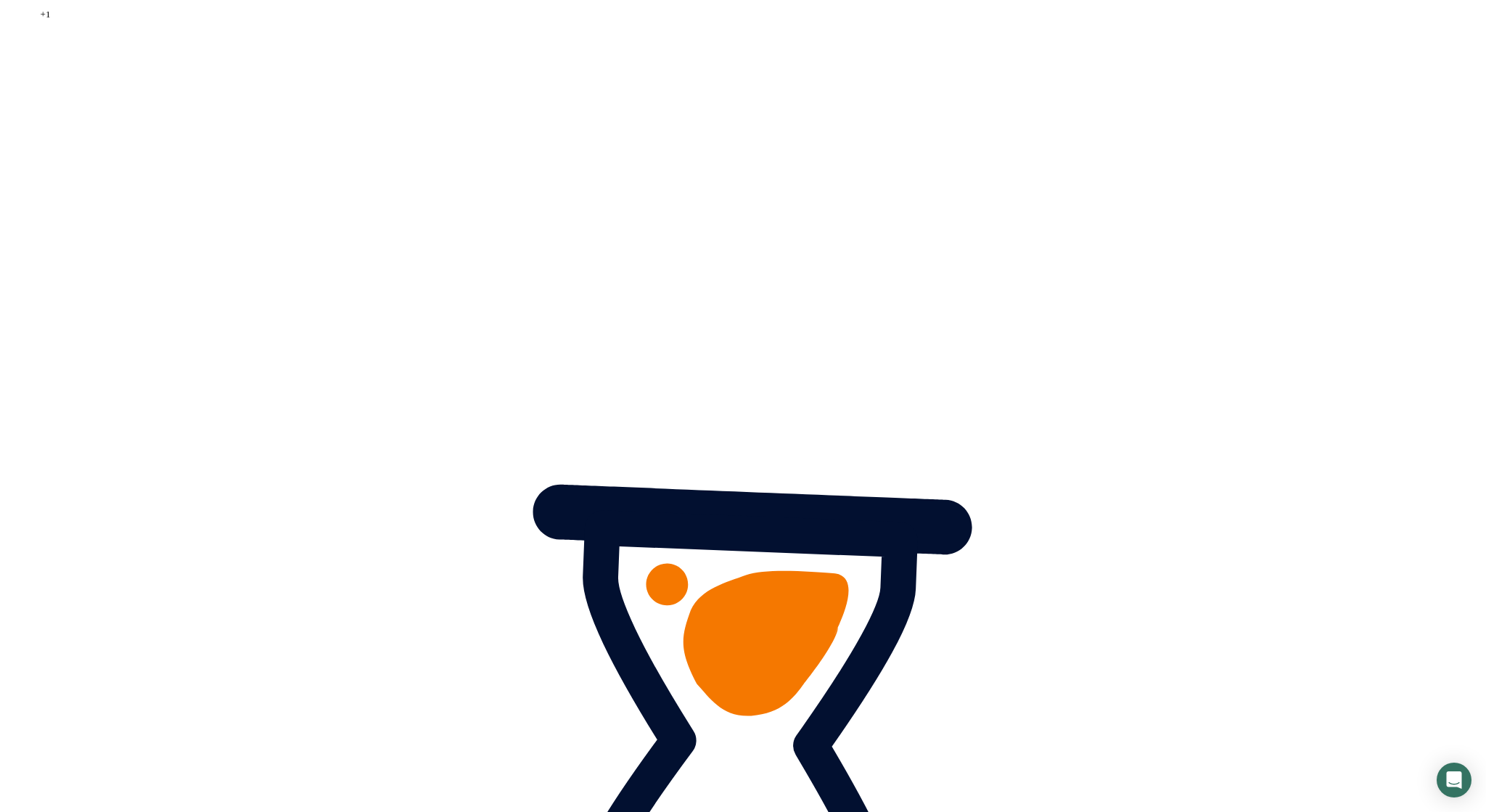
drag, startPoint x: 896, startPoint y: 535, endPoint x: 746, endPoint y: 528, distance: 150.2
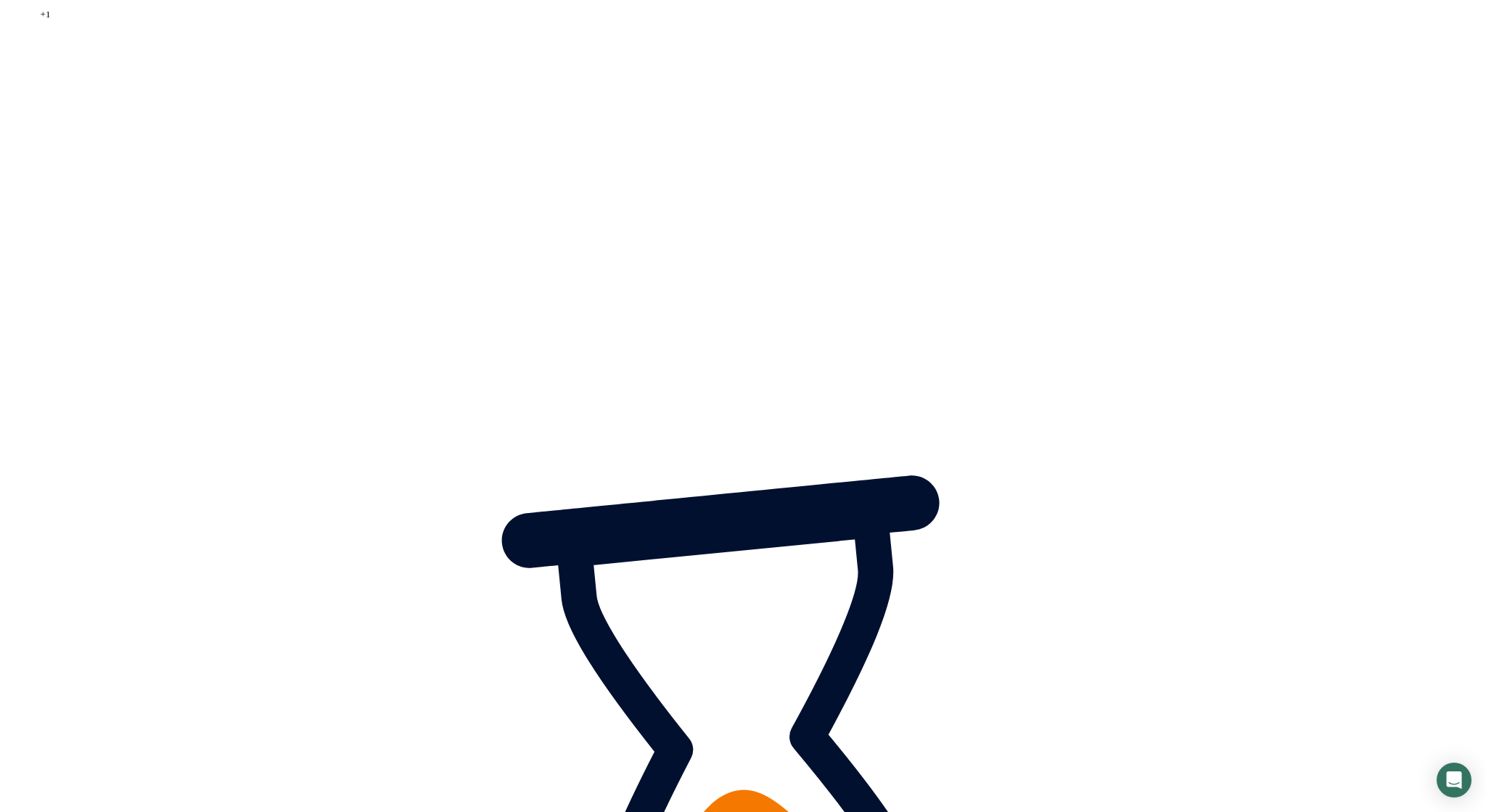
type input "12345"
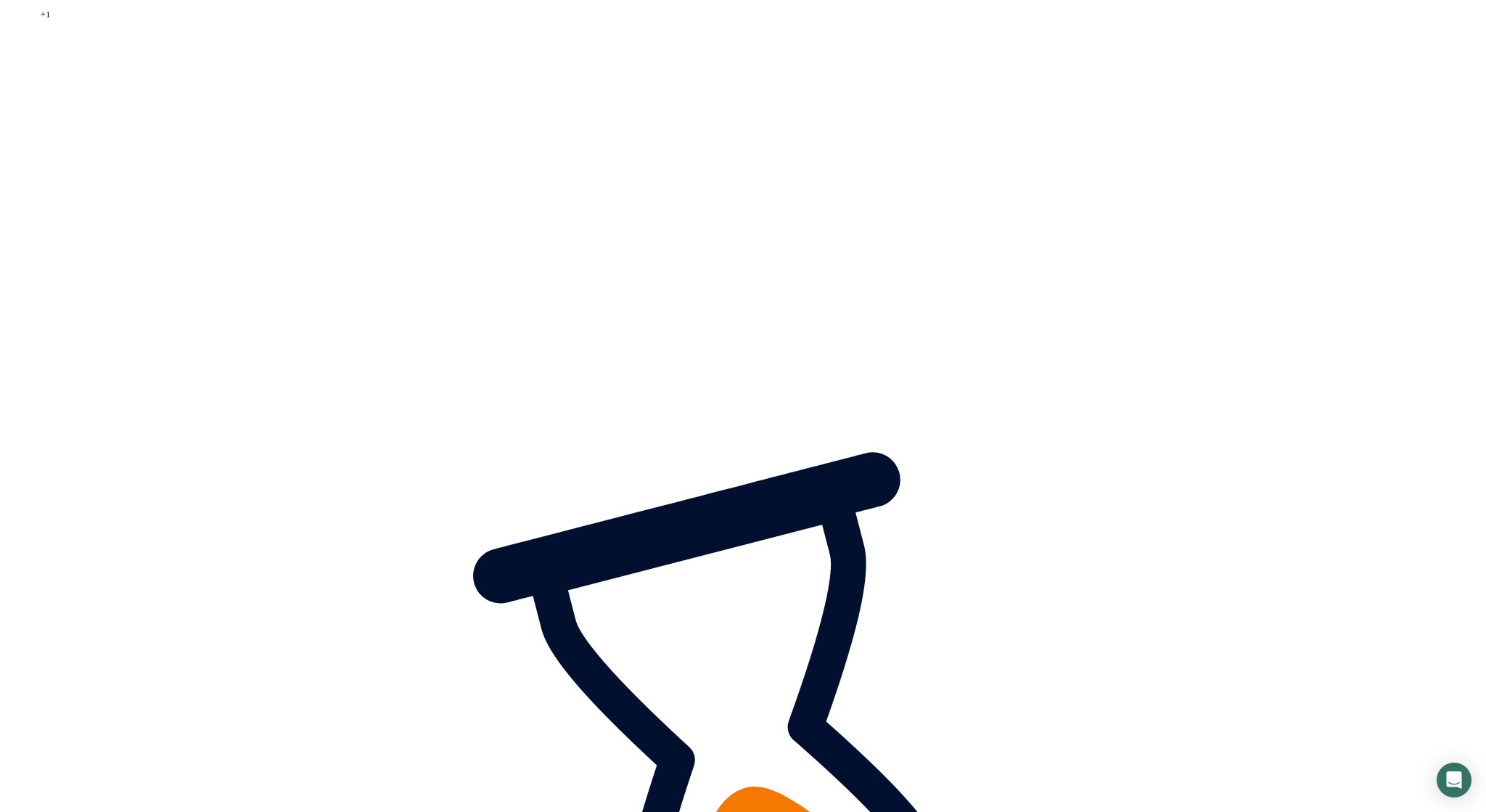
drag, startPoint x: 693, startPoint y: 537, endPoint x: 593, endPoint y: 532, distance: 100.1
